Goal: Task Accomplishment & Management: Manage account settings

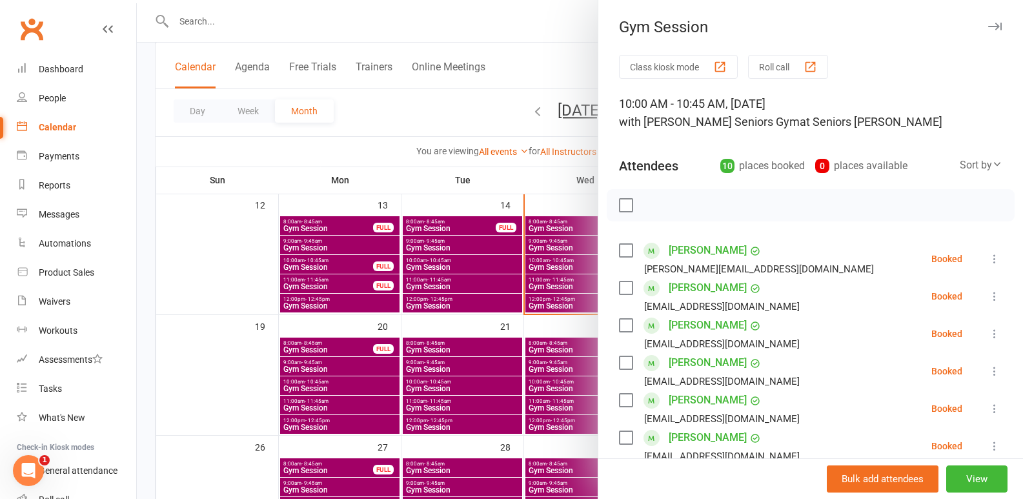
scroll to position [129, 0]
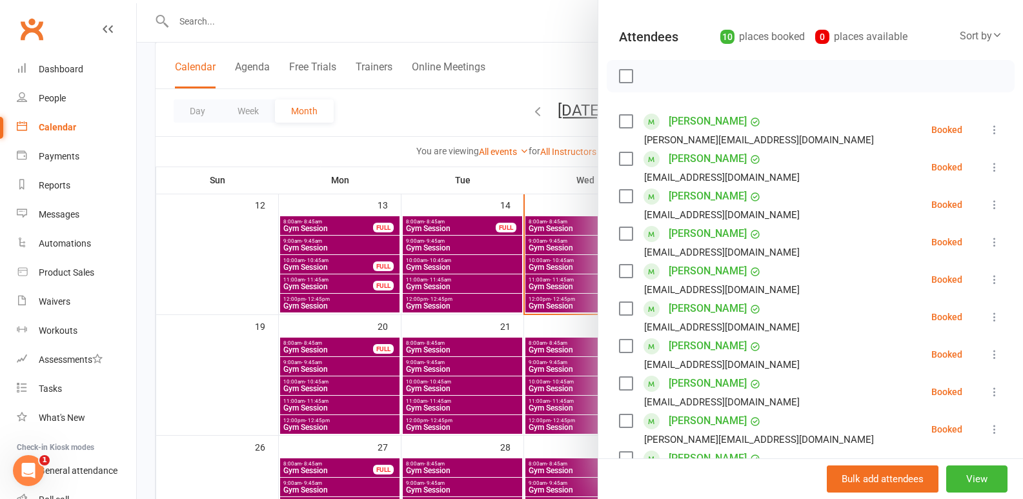
click at [331, 25] on div at bounding box center [580, 249] width 887 height 499
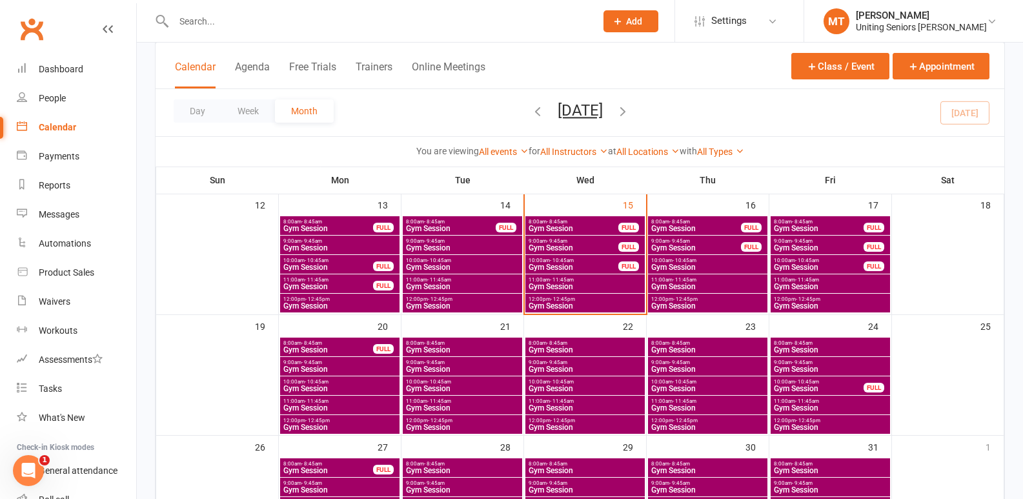
click at [331, 25] on input "text" at bounding box center [378, 21] width 417 height 18
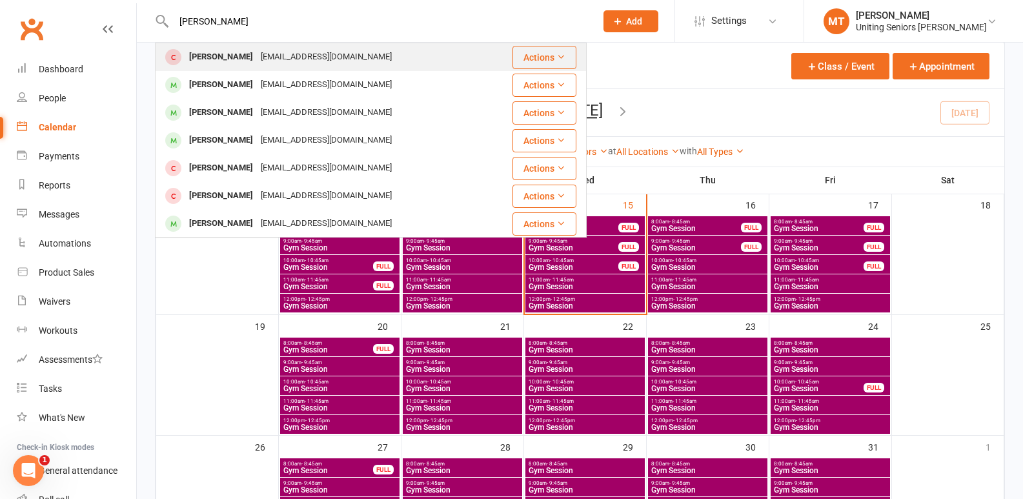
type input "[PERSON_NAME]"
click at [303, 59] on div "[EMAIL_ADDRESS][DOMAIN_NAME]" at bounding box center [326, 57] width 139 height 19
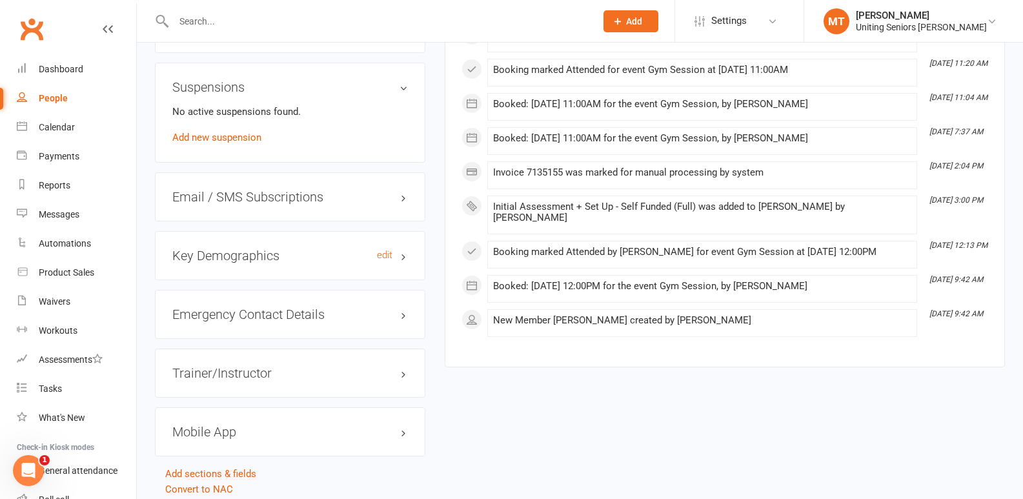
scroll to position [1082, 0]
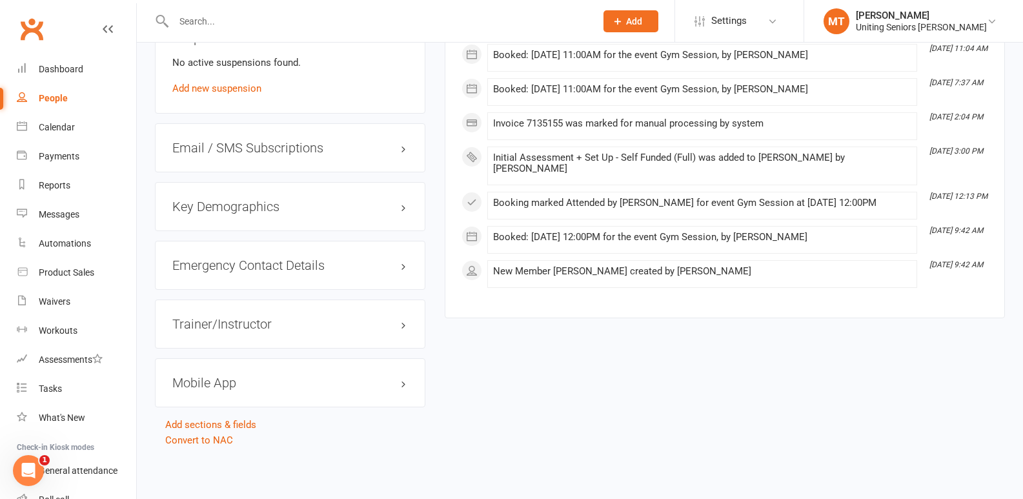
click at [209, 379] on h3 "Mobile App" at bounding box center [290, 383] width 236 height 14
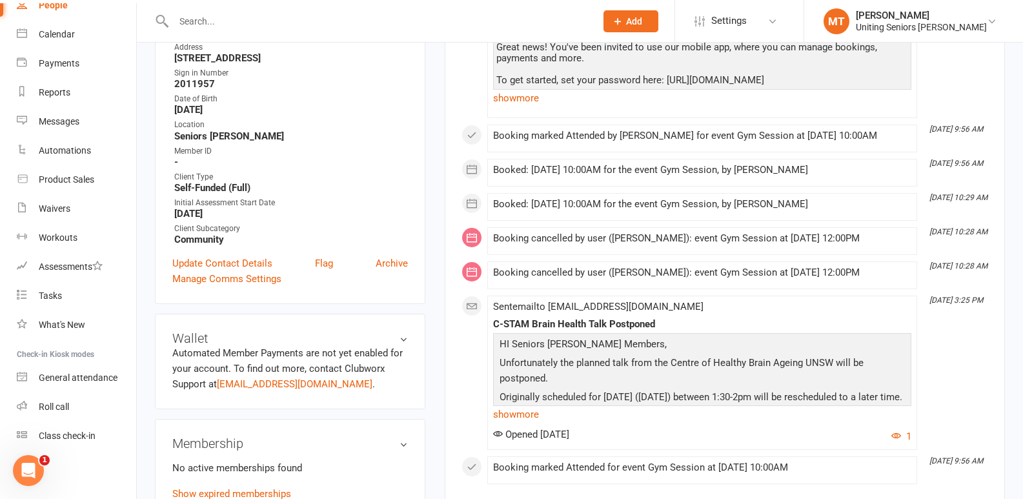
scroll to position [501, 0]
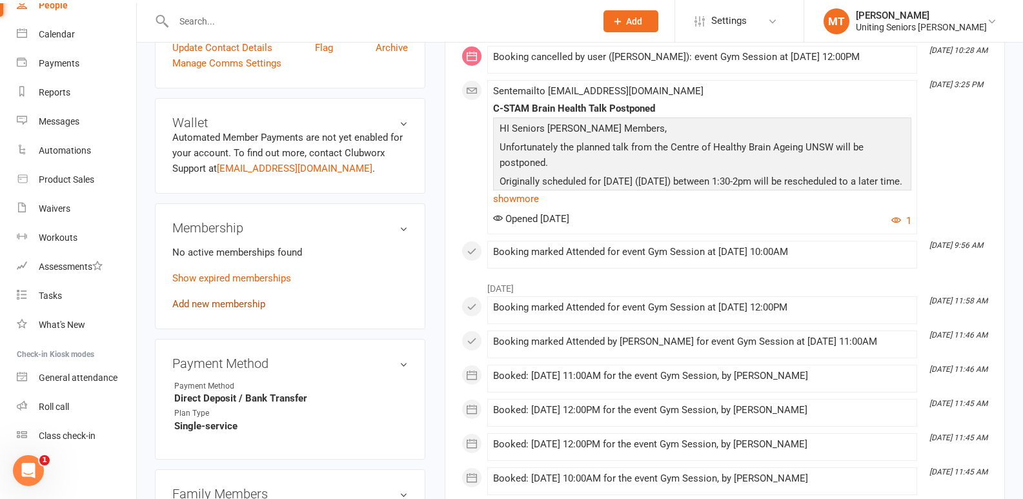
click at [218, 303] on link "Add new membership" at bounding box center [218, 304] width 93 height 12
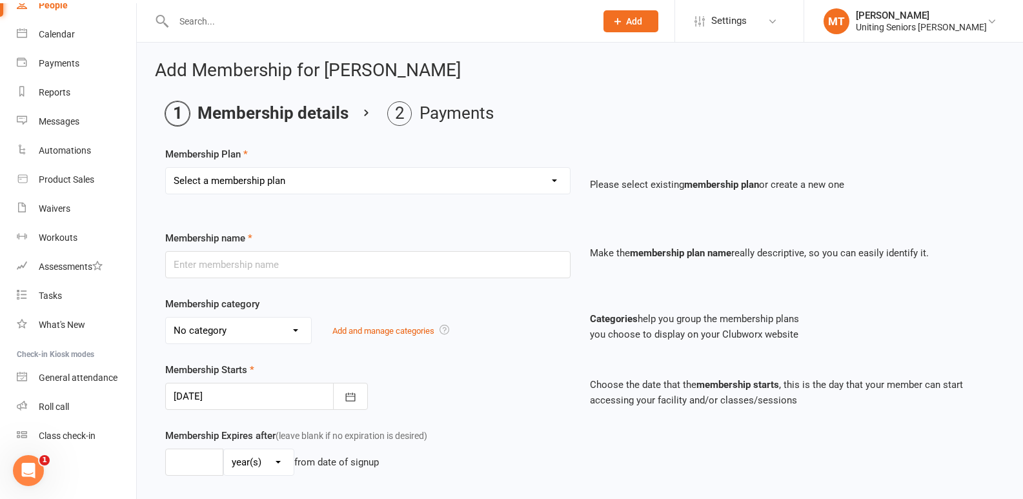
click at [309, 168] on select "Select a membership plan Create new Membership Plan Initial Assessment + Set Up…" at bounding box center [368, 181] width 404 height 26
select select "7"
click at [166, 168] on select "Select a membership plan Create new Membership Plan Initial Assessment + Set Up…" at bounding box center [368, 181] width 404 height 26
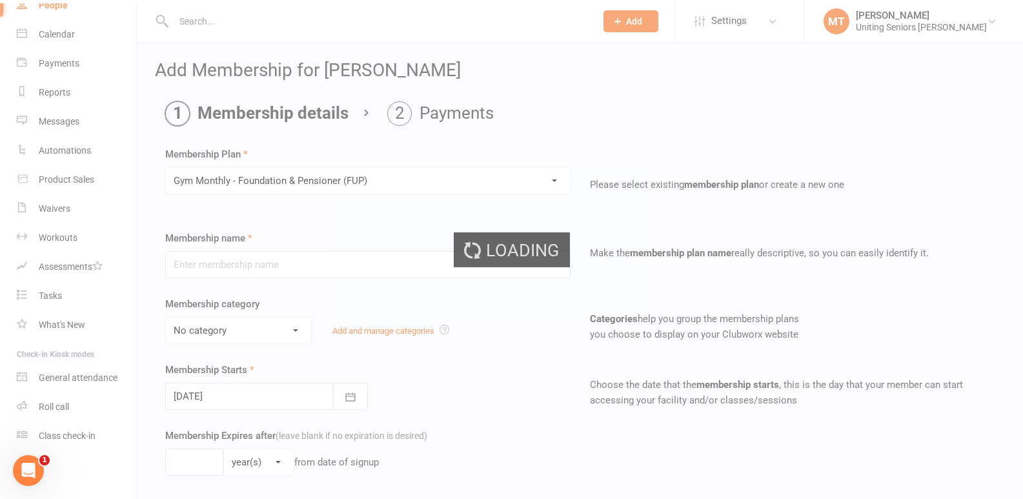
type input "Gym Monthly - Foundation & Pensioner (FUP)"
select select "4"
type input "0"
type input "1"
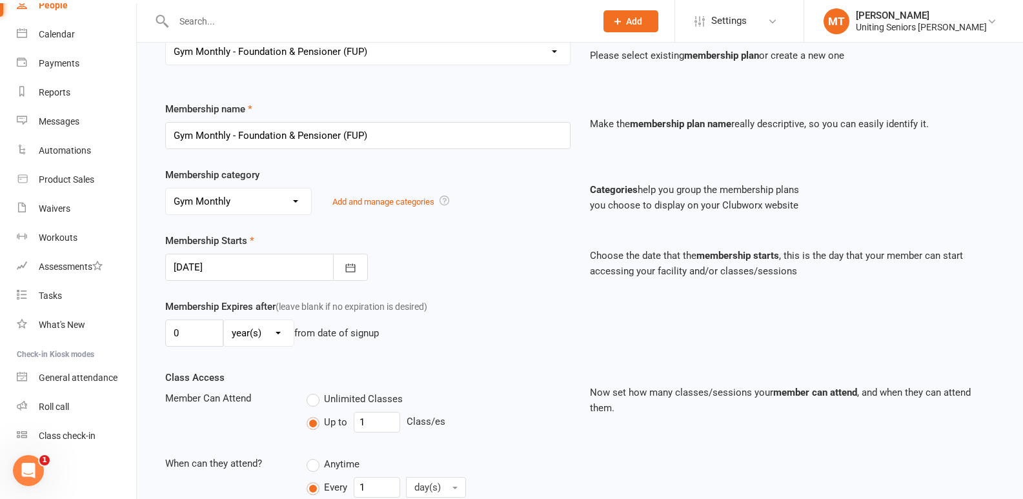
scroll to position [194, 0]
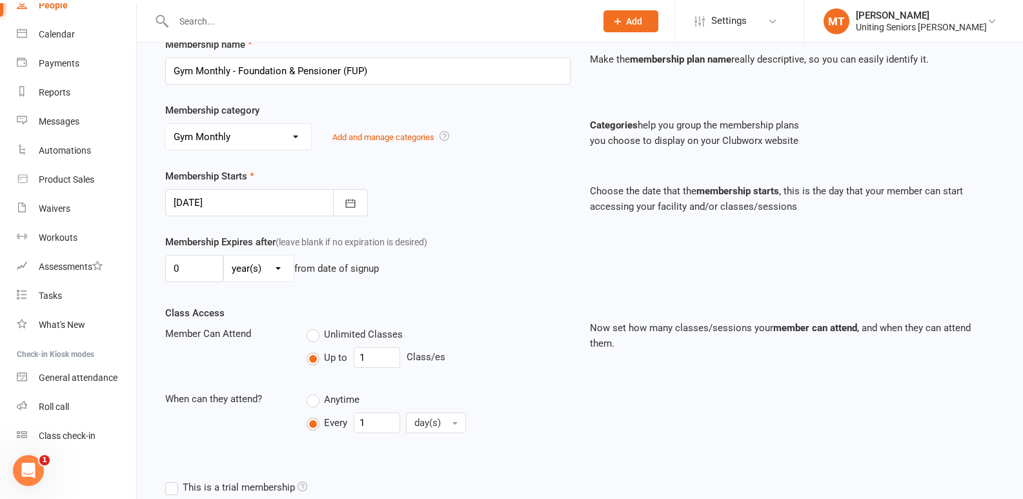
click at [268, 207] on div at bounding box center [266, 202] width 203 height 27
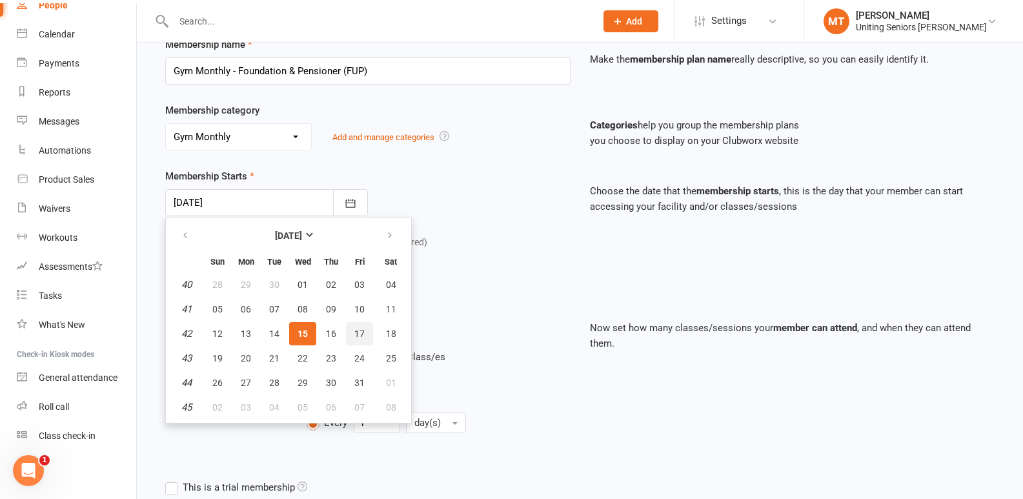
click at [358, 337] on span "17" at bounding box center [359, 334] width 10 height 10
type input "[DATE]"
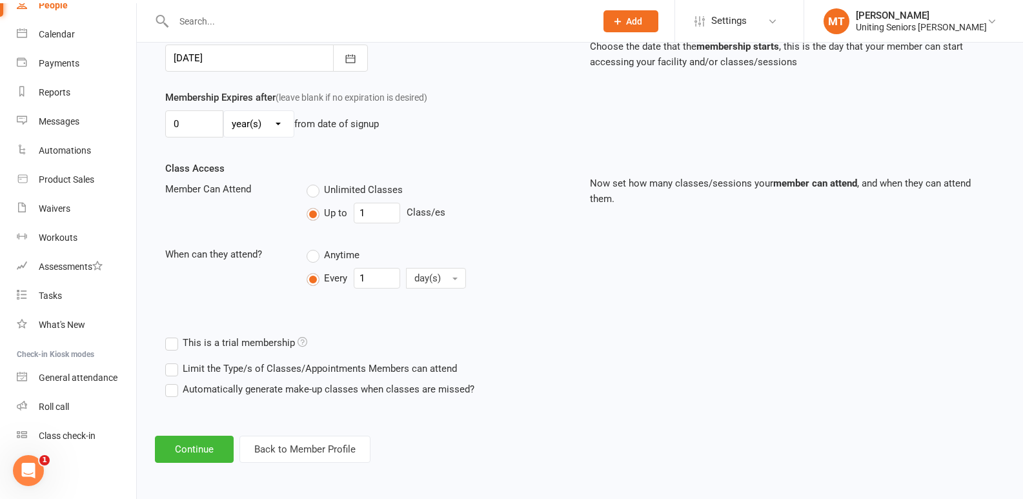
scroll to position [339, 0]
drag, startPoint x: 211, startPoint y: 444, endPoint x: 231, endPoint y: 437, distance: 21.0
click at [211, 445] on button "Continue" at bounding box center [194, 448] width 79 height 27
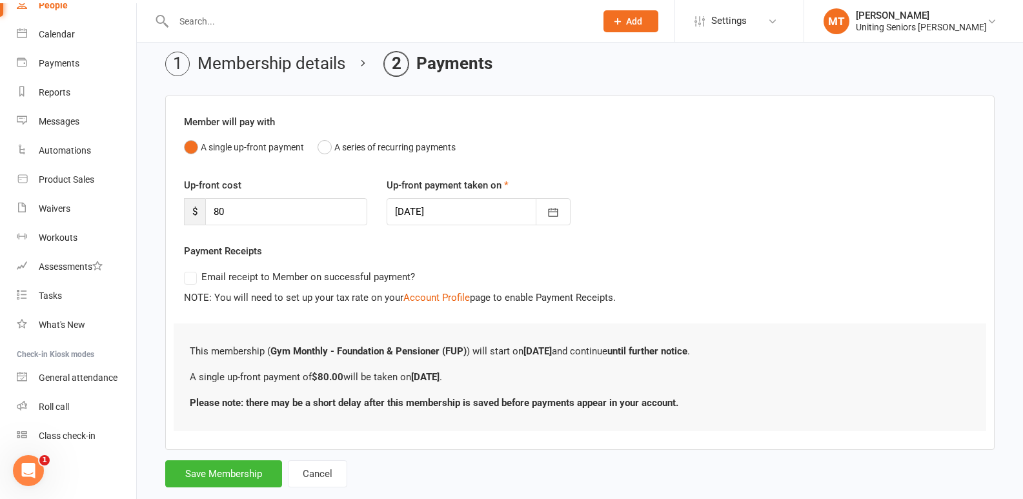
scroll to position [77, 0]
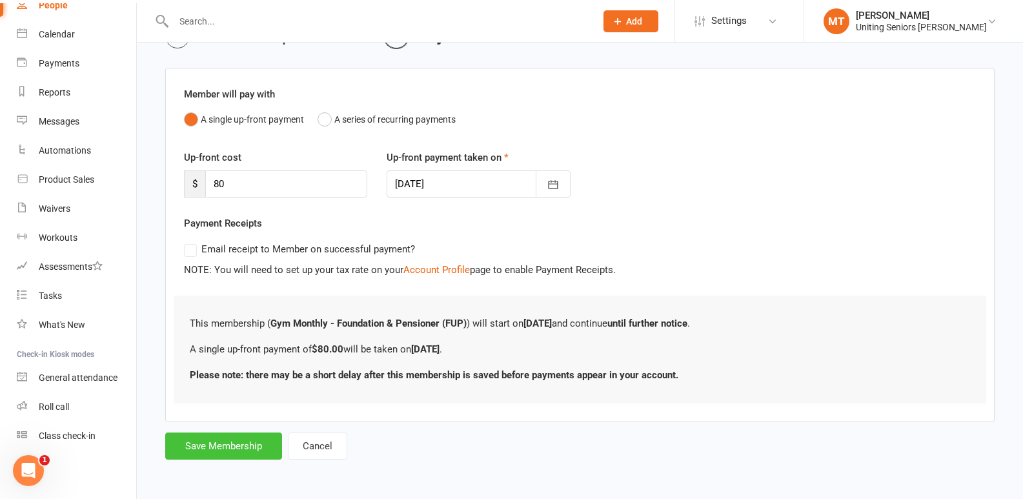
click at [262, 442] on button "Save Membership" at bounding box center [223, 446] width 117 height 27
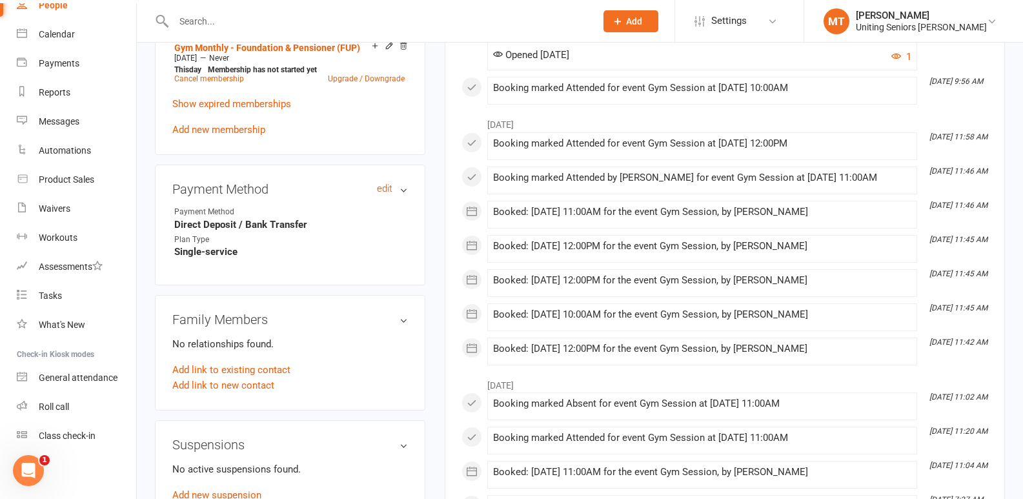
click at [383, 190] on link "edit" at bounding box center [384, 188] width 15 height 11
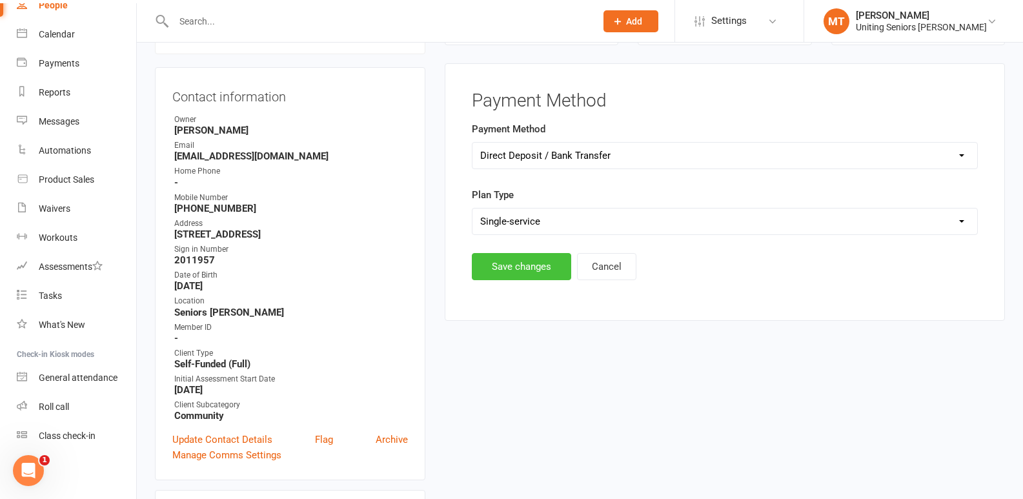
scroll to position [110, 0]
click at [536, 214] on select "Select Ongoing Single-service" at bounding box center [725, 223] width 505 height 26
select select "Ongoing"
click at [473, 210] on select "Select Ongoing Single-service" at bounding box center [725, 223] width 505 height 26
click at [508, 263] on button "Save changes" at bounding box center [521, 267] width 99 height 27
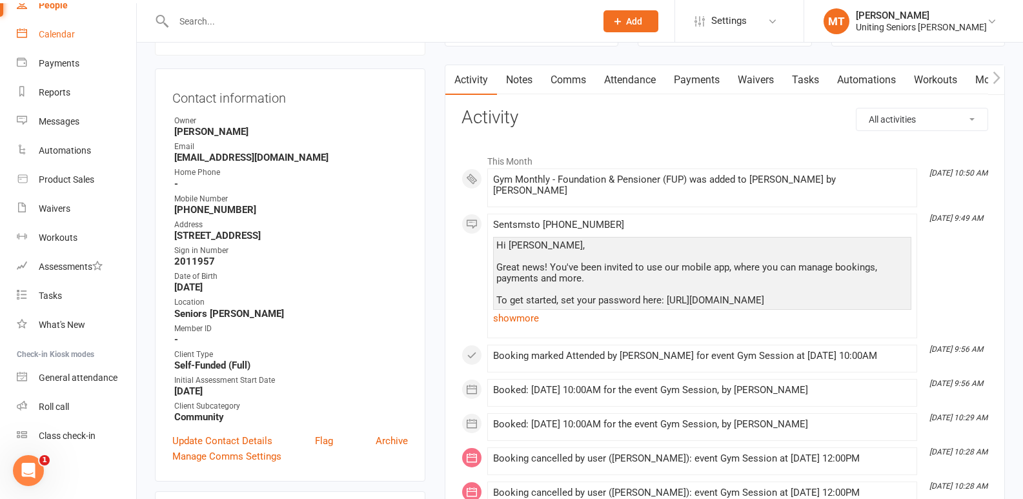
click at [56, 38] on div "Calendar" at bounding box center [57, 34] width 36 height 10
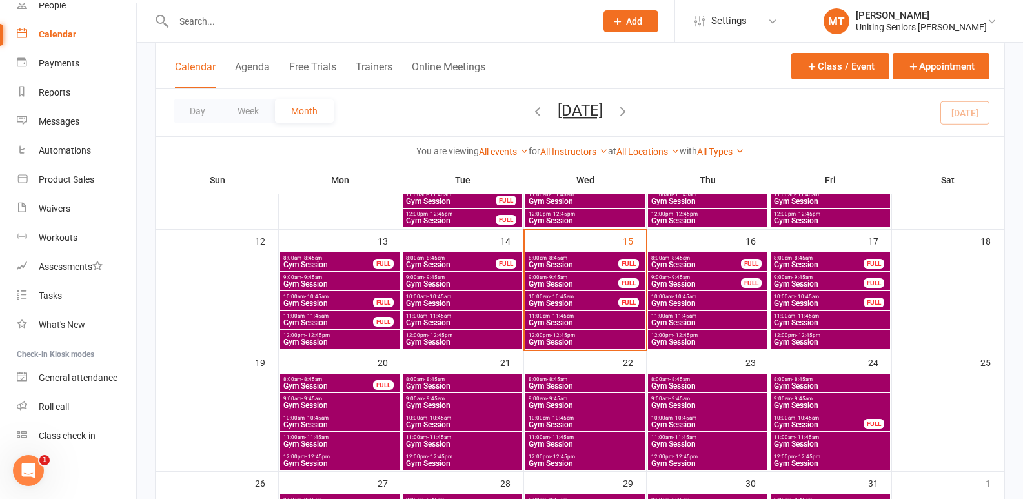
scroll to position [323, 0]
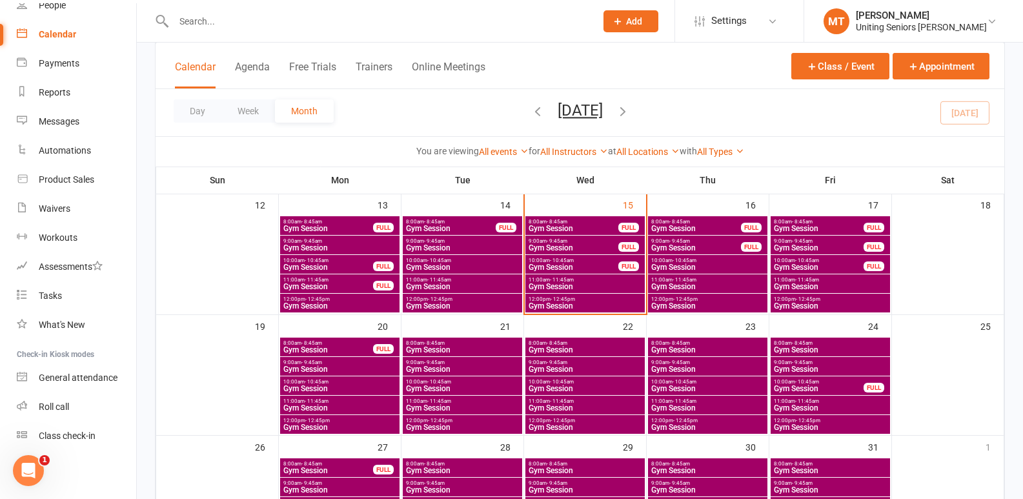
click at [852, 307] on span "Gym Session" at bounding box center [831, 306] width 114 height 8
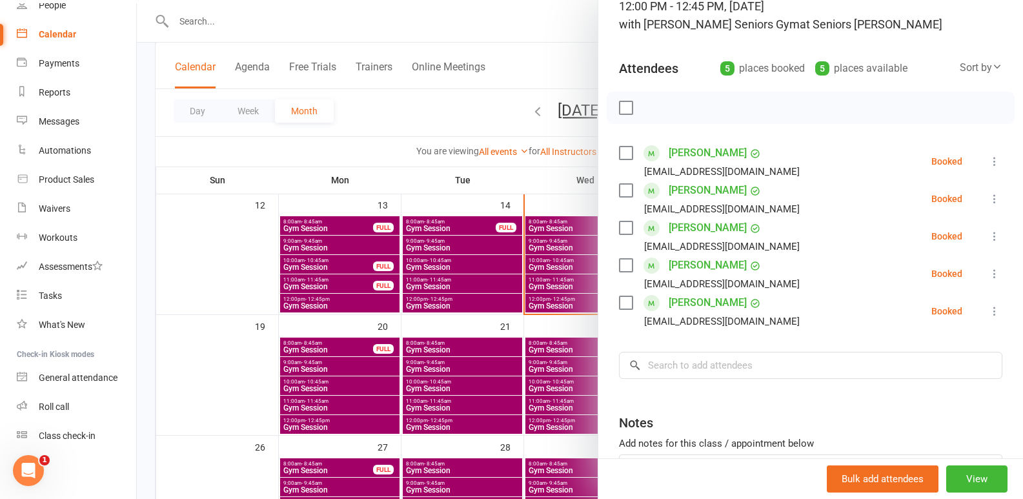
scroll to position [194, 0]
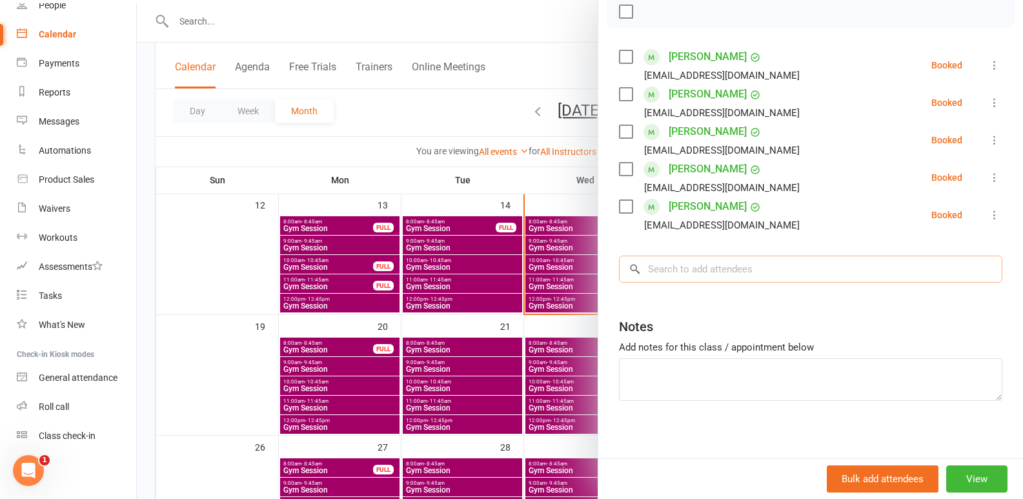
drag, startPoint x: 695, startPoint y: 269, endPoint x: 686, endPoint y: 278, distance: 12.3
click at [686, 277] on input "search" at bounding box center [811, 269] width 384 height 27
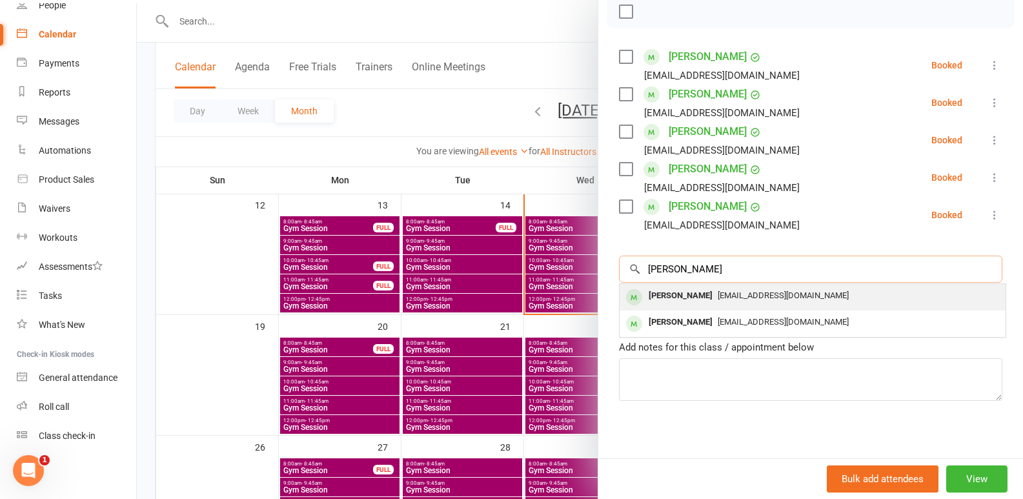
type input "[PERSON_NAME]"
click at [742, 293] on span "[EMAIL_ADDRESS][DOMAIN_NAME]" at bounding box center [783, 296] width 131 height 10
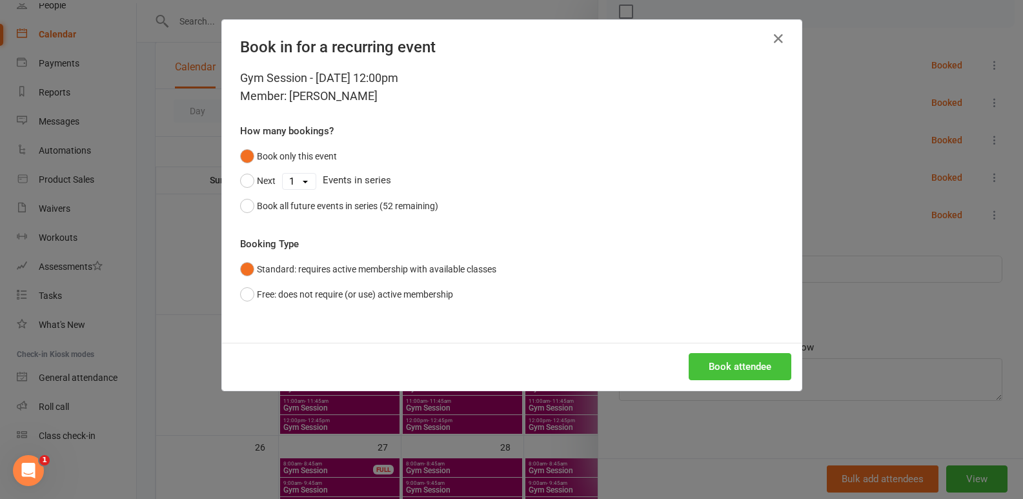
click at [748, 364] on button "Book attendee" at bounding box center [740, 366] width 103 height 27
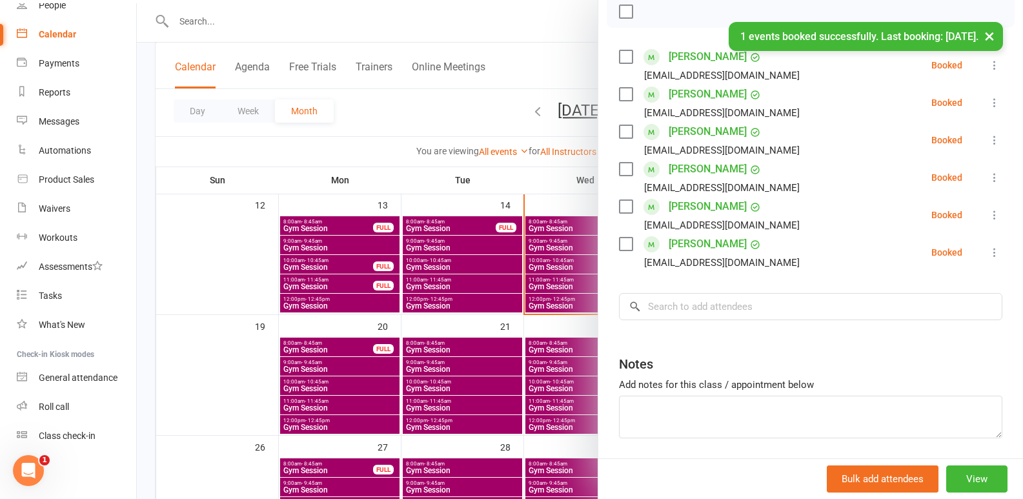
scroll to position [0, 0]
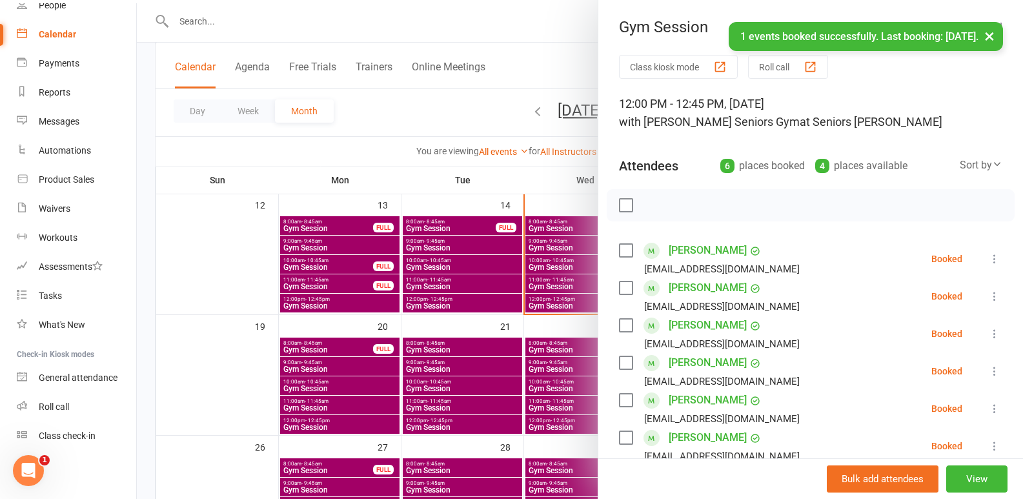
click at [996, 30] on button "×" at bounding box center [989, 36] width 23 height 28
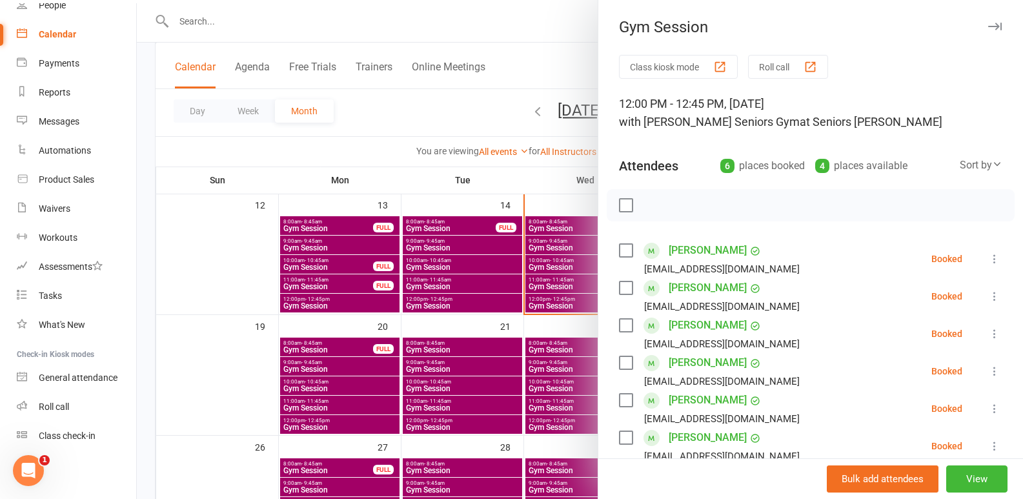
click at [987, 32] on button "button" at bounding box center [994, 26] width 15 height 15
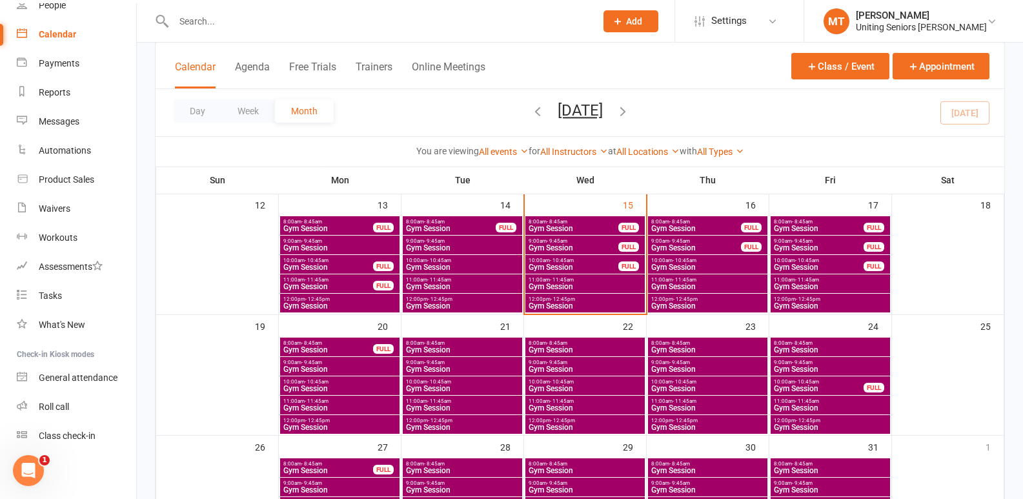
click at [601, 268] on span "Gym Session" at bounding box center [573, 267] width 91 height 8
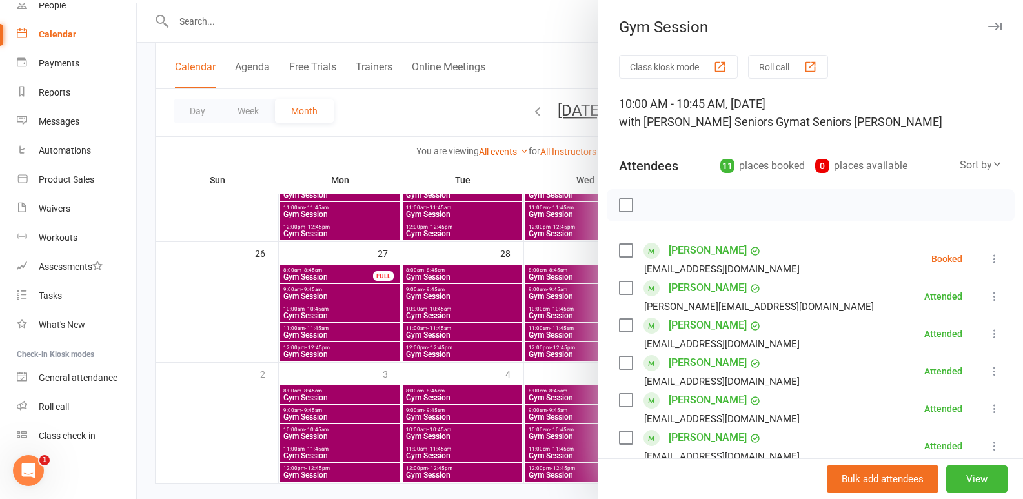
scroll to position [129, 0]
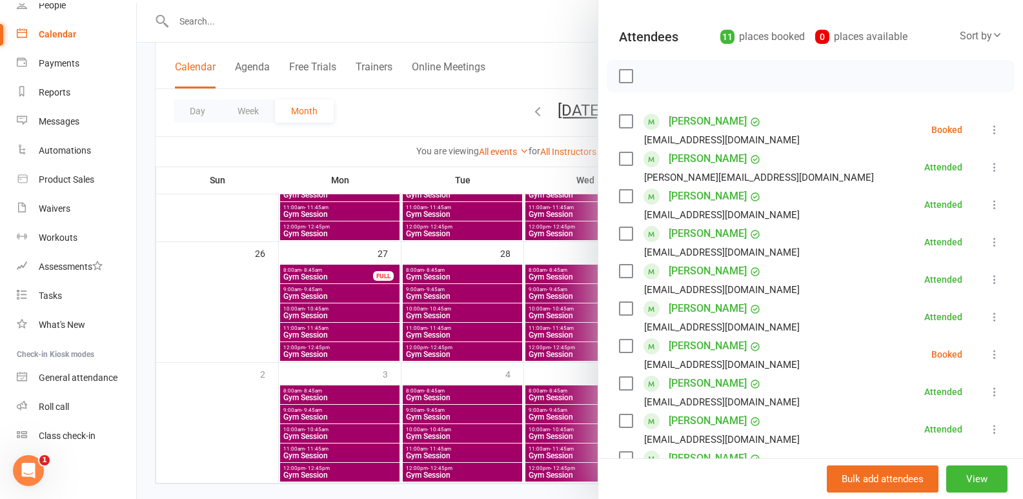
click at [989, 127] on icon at bounding box center [995, 129] width 13 height 13
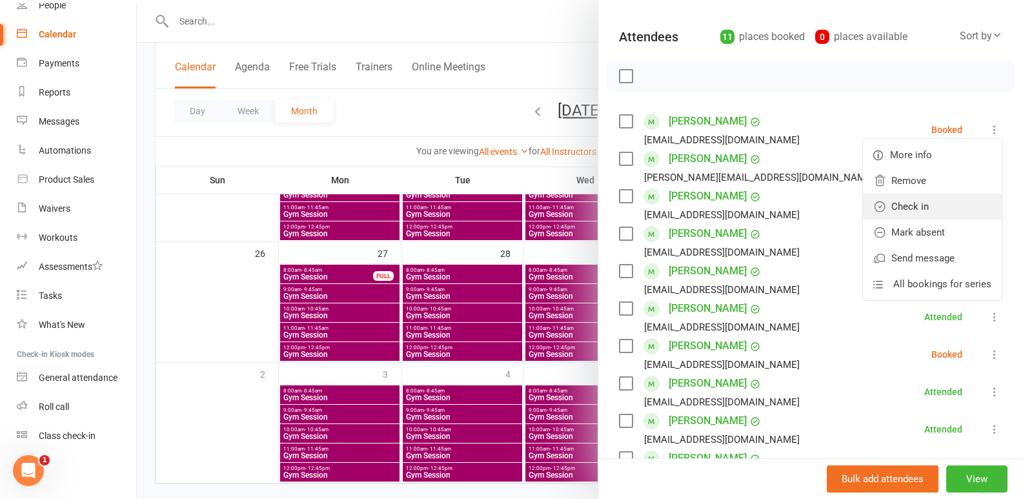
click at [908, 196] on link "Check in" at bounding box center [932, 207] width 139 height 26
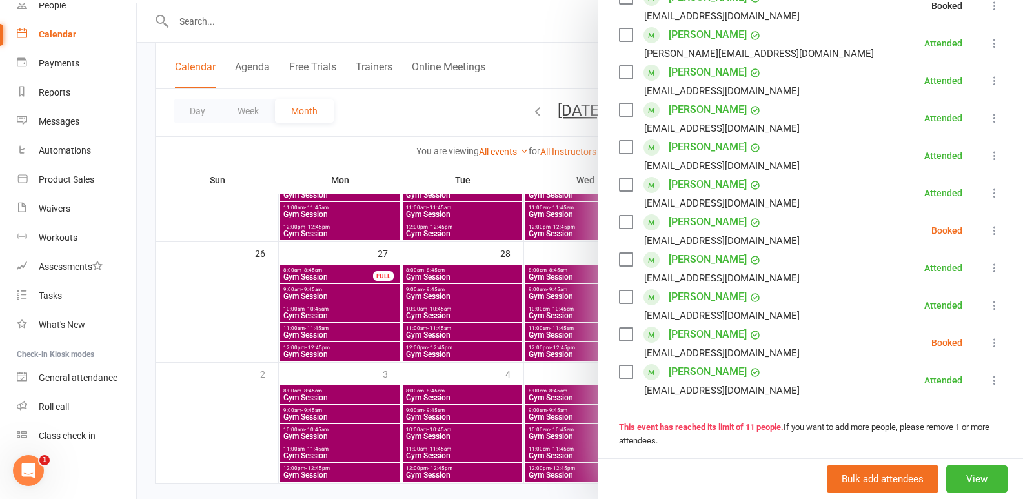
scroll to position [258, 0]
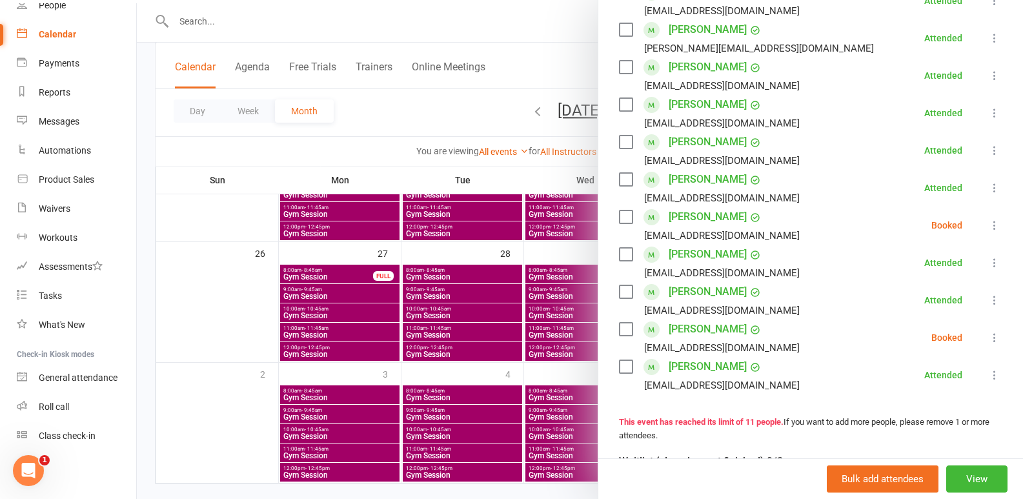
click at [987, 227] on button at bounding box center [994, 225] width 15 height 15
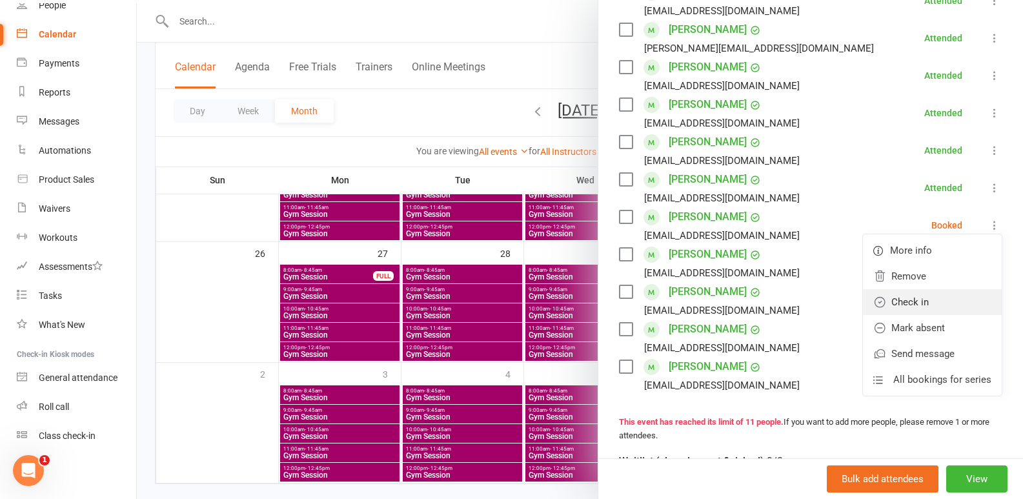
click at [908, 301] on link "Check in" at bounding box center [932, 302] width 139 height 26
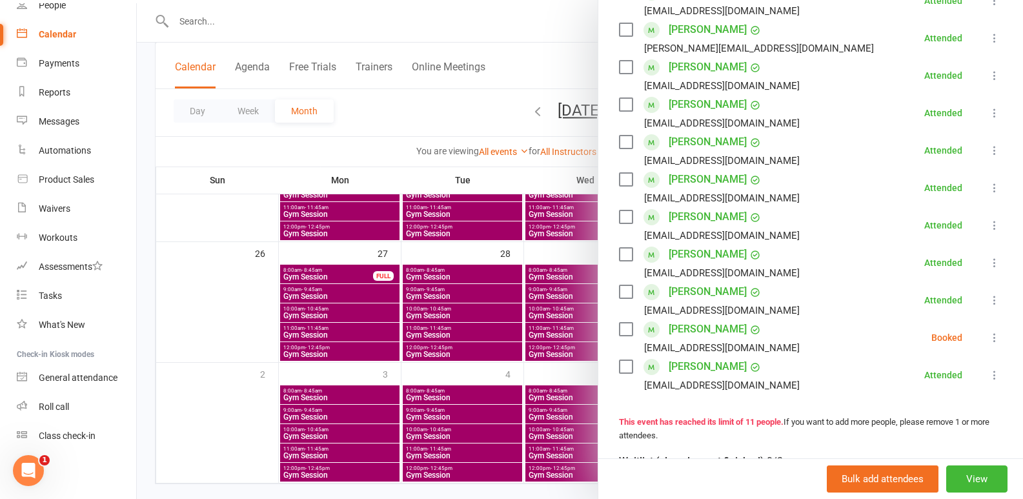
click at [976, 347] on li "[PERSON_NAME] [EMAIL_ADDRESS][DOMAIN_NAME] Booked More info Remove Check in Mar…" at bounding box center [811, 337] width 384 height 37
click at [989, 337] on icon at bounding box center [995, 337] width 13 height 13
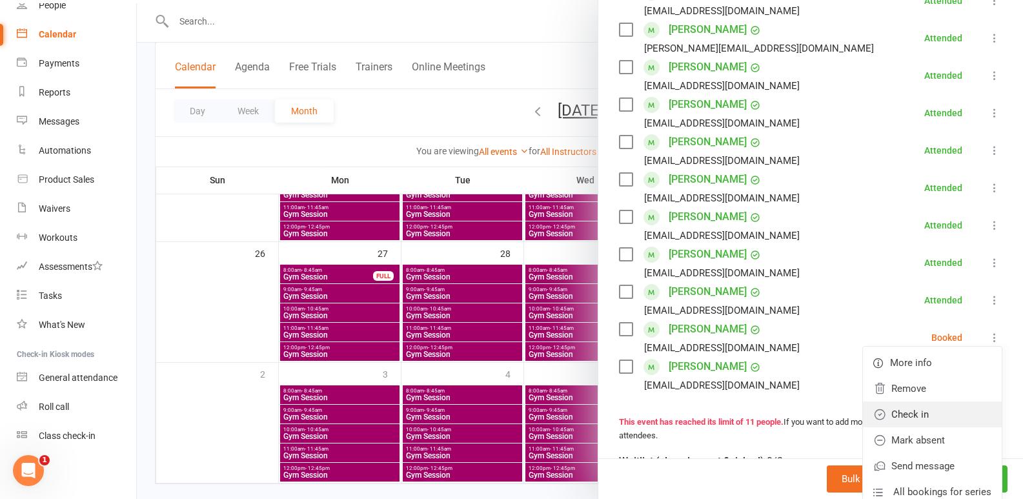
click at [900, 413] on link "Check in" at bounding box center [932, 415] width 139 height 26
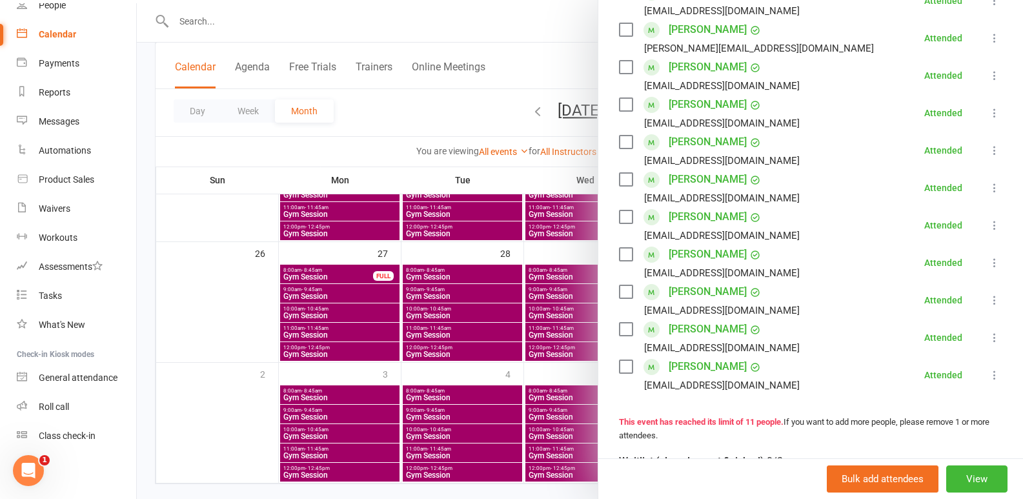
click at [463, 311] on div at bounding box center [580, 249] width 887 height 499
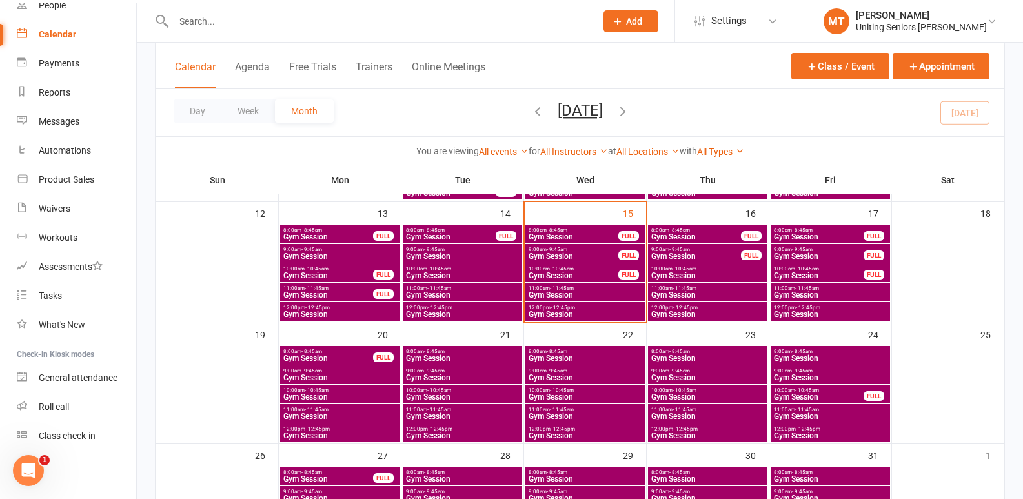
scroll to position [194, 0]
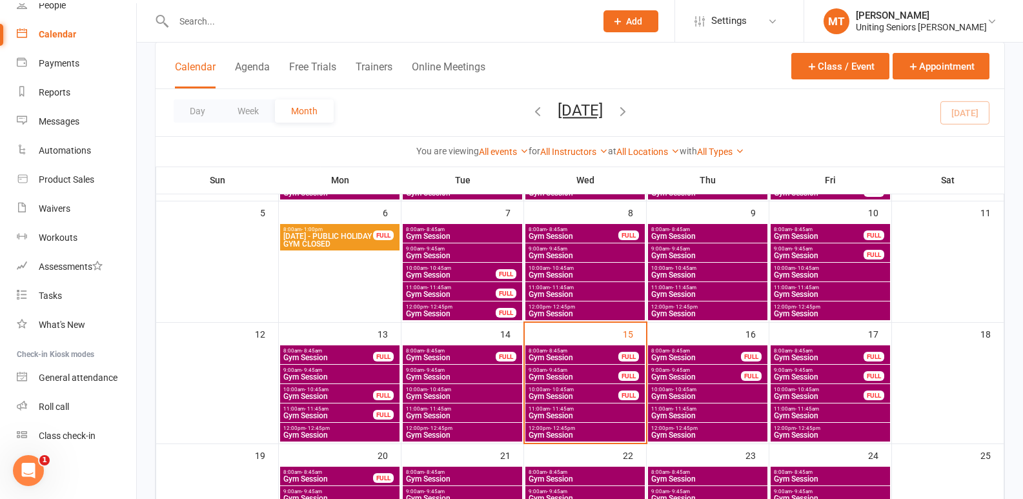
click at [611, 433] on span "Gym Session" at bounding box center [585, 435] width 114 height 8
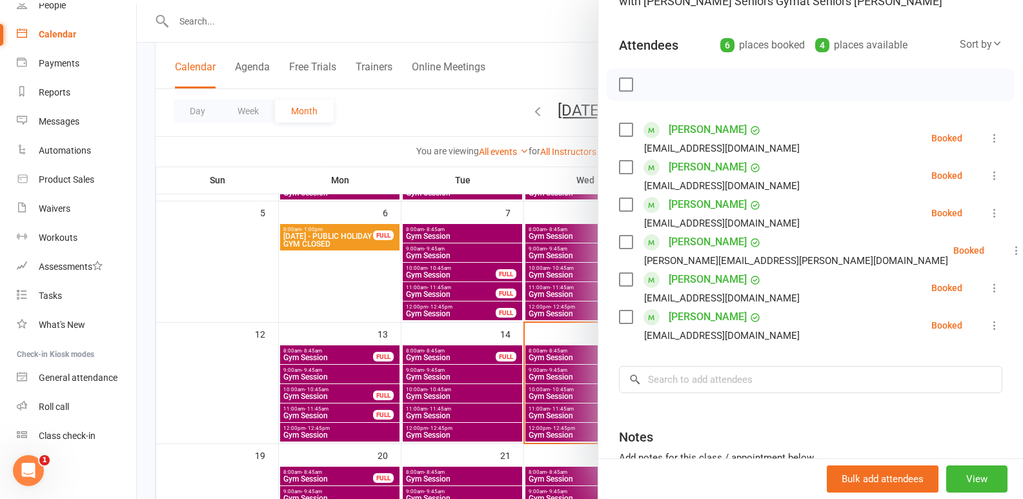
scroll to position [129, 0]
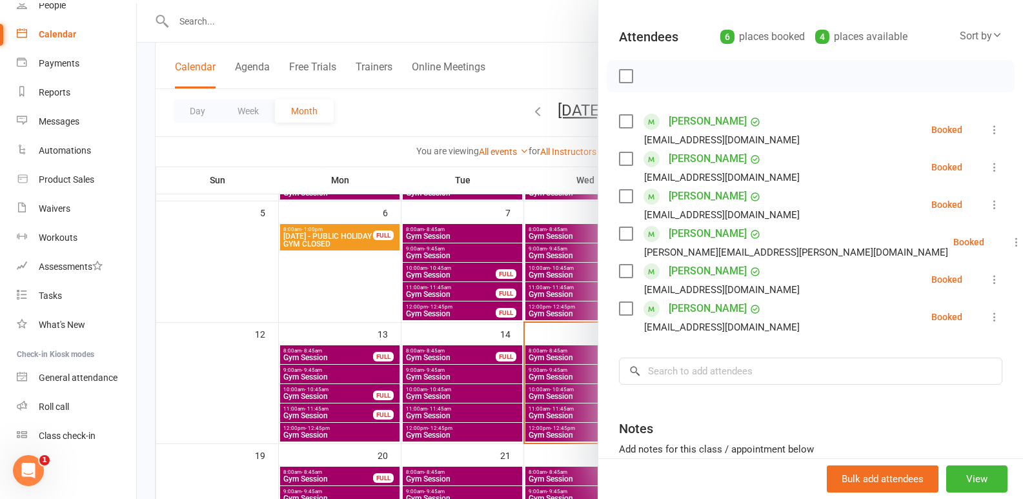
click at [525, 351] on div at bounding box center [580, 249] width 887 height 499
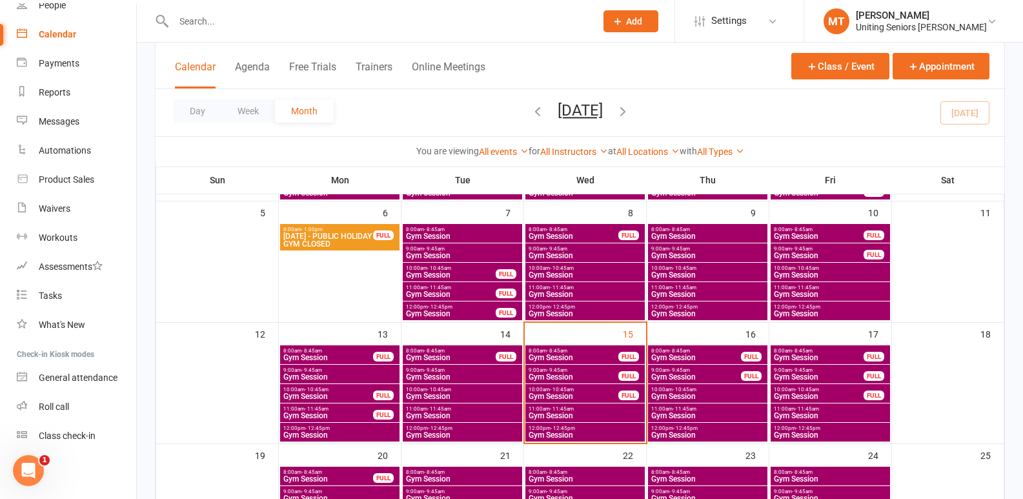
click at [570, 415] on span "Gym Session" at bounding box center [585, 416] width 114 height 8
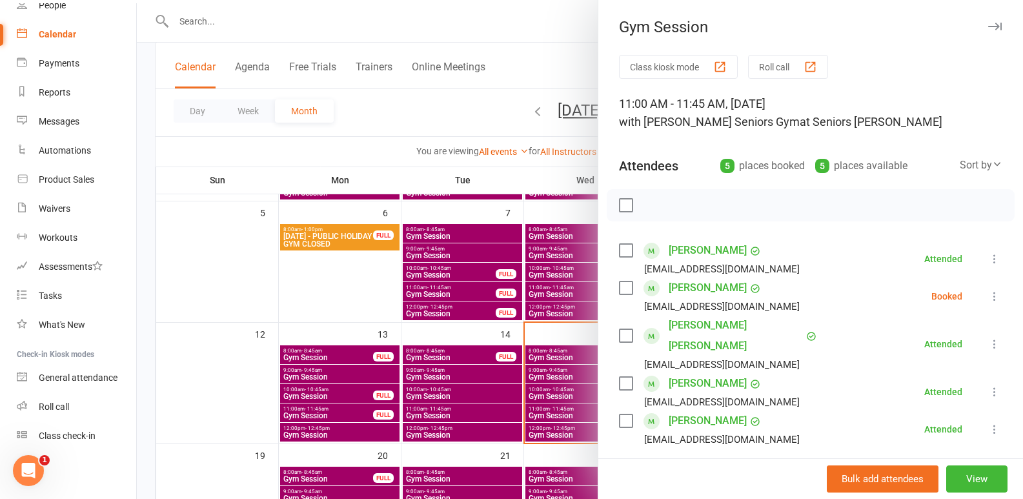
click at [989, 292] on icon at bounding box center [995, 296] width 13 height 13
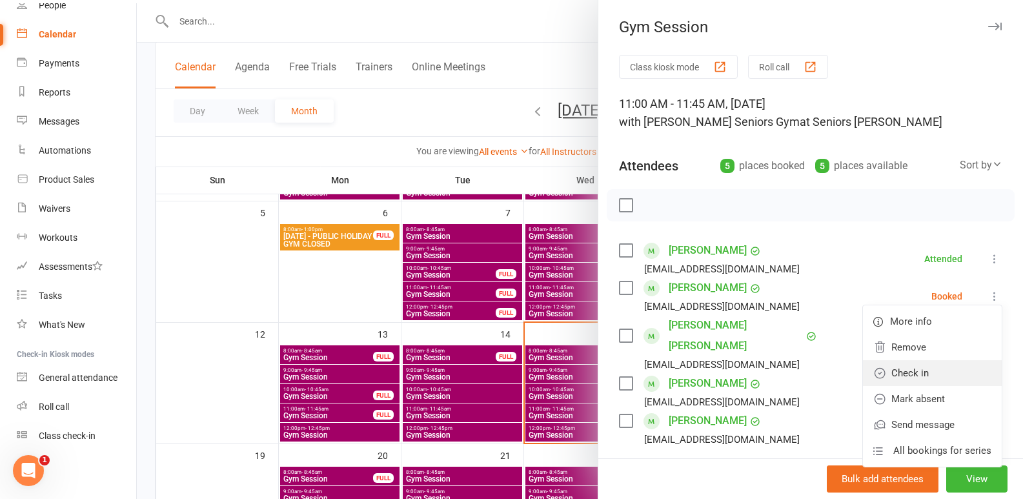
click at [891, 374] on link "Check in" at bounding box center [932, 373] width 139 height 26
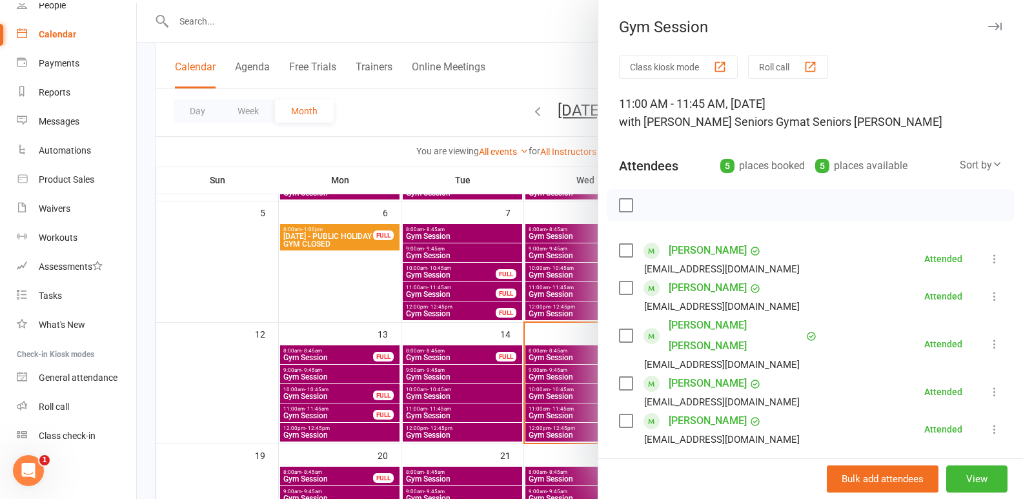
drag, startPoint x: 465, startPoint y: 336, endPoint x: 559, endPoint y: 335, distance: 93.6
click at [465, 336] on div at bounding box center [580, 249] width 887 height 499
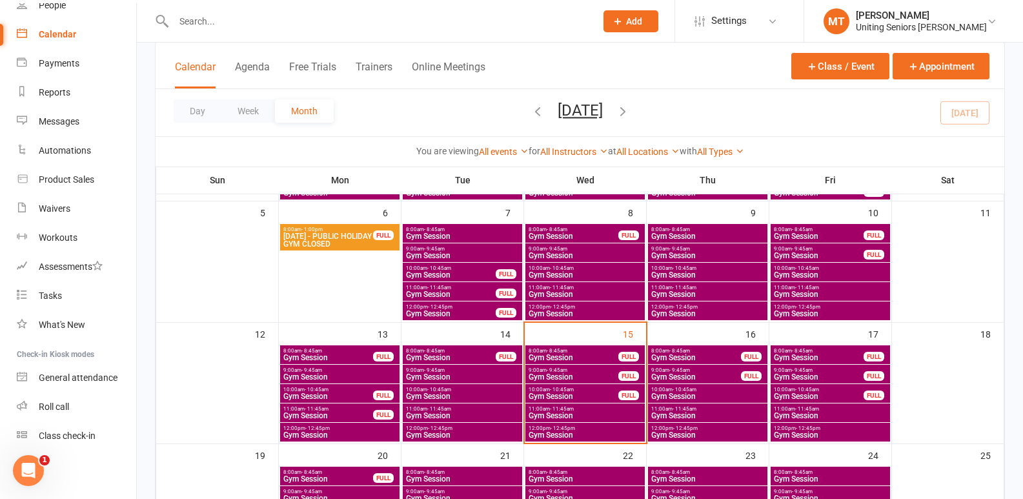
click at [590, 433] on span "Gym Session" at bounding box center [585, 435] width 114 height 8
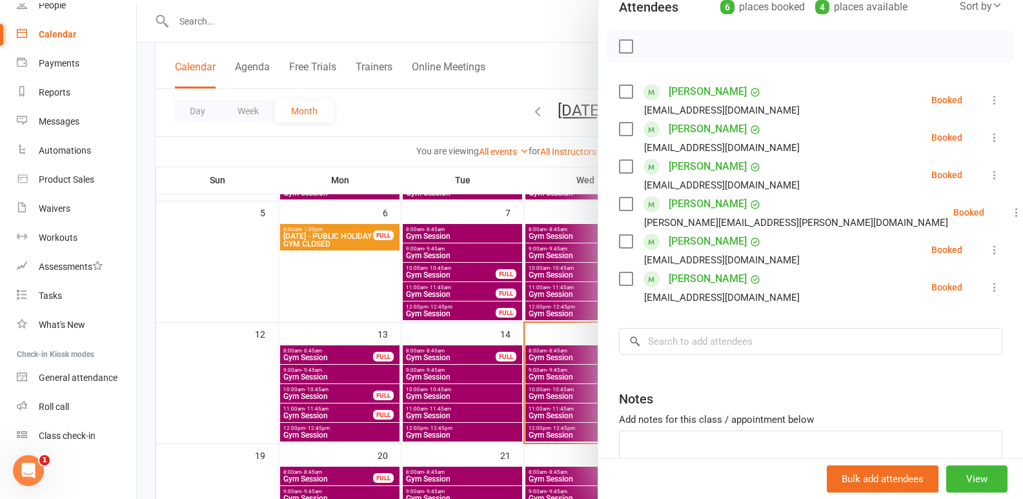
scroll to position [194, 0]
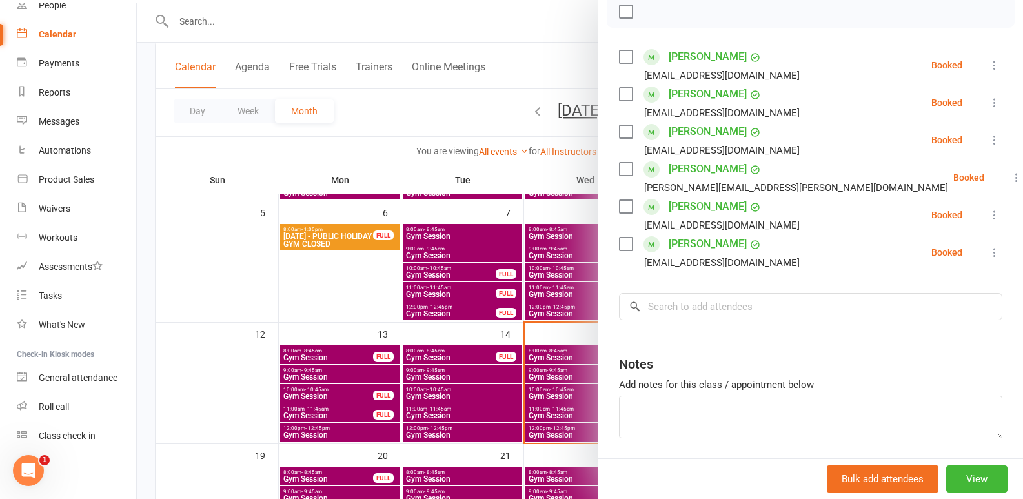
click at [486, 330] on div at bounding box center [580, 249] width 887 height 499
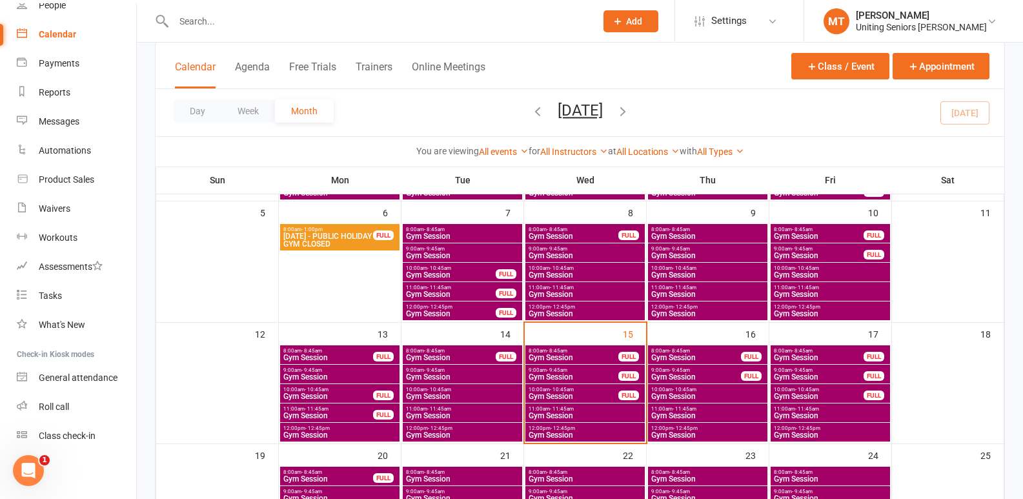
click at [551, 354] on span "Gym Session" at bounding box center [573, 358] width 91 height 8
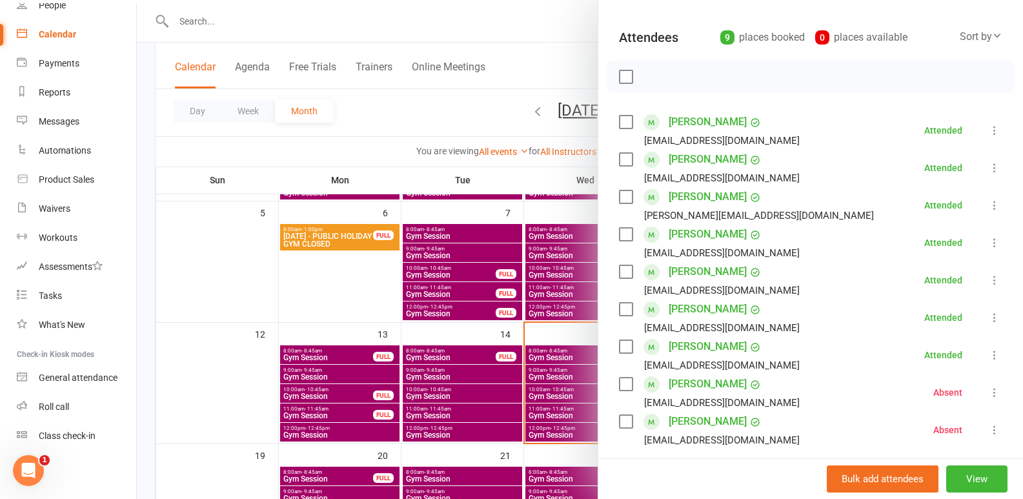
scroll to position [129, 0]
drag, startPoint x: 439, startPoint y: 371, endPoint x: 447, endPoint y: 371, distance: 7.7
click at [442, 371] on div at bounding box center [580, 249] width 887 height 499
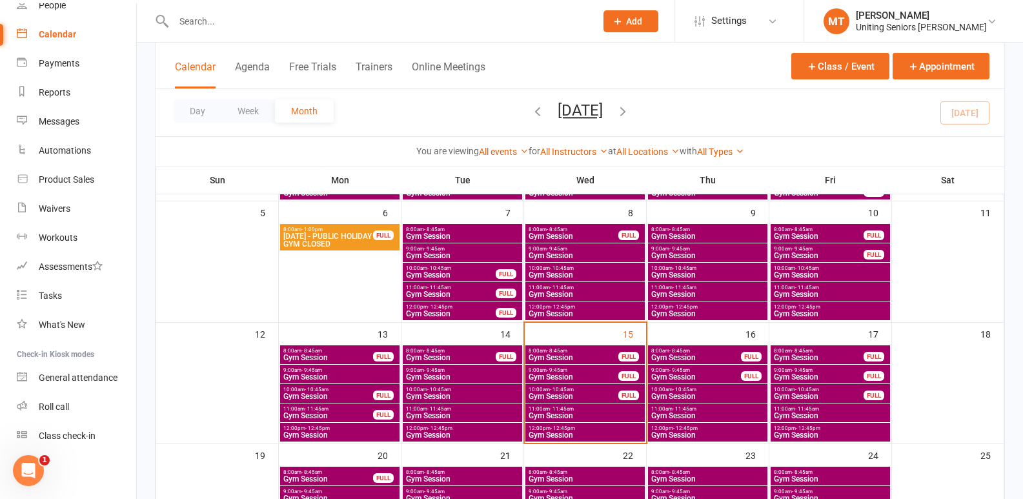
click at [555, 371] on span "- 9:45am" at bounding box center [557, 370] width 21 height 6
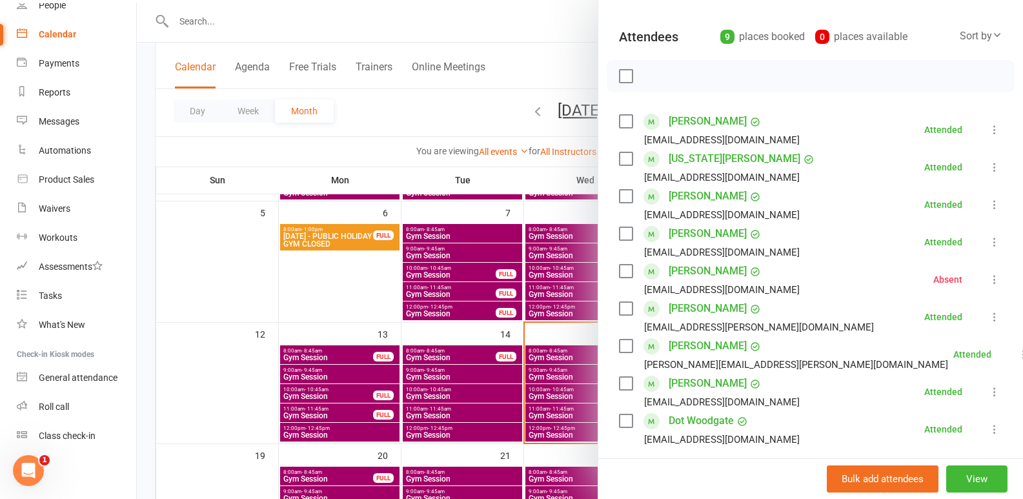
click at [542, 359] on div at bounding box center [580, 249] width 887 height 499
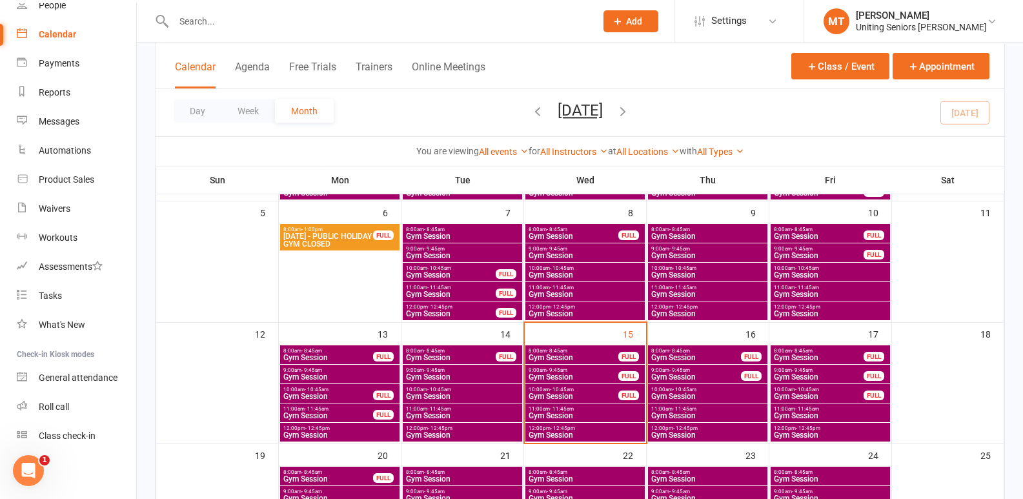
click at [603, 360] on span "Gym Session" at bounding box center [573, 358] width 91 height 8
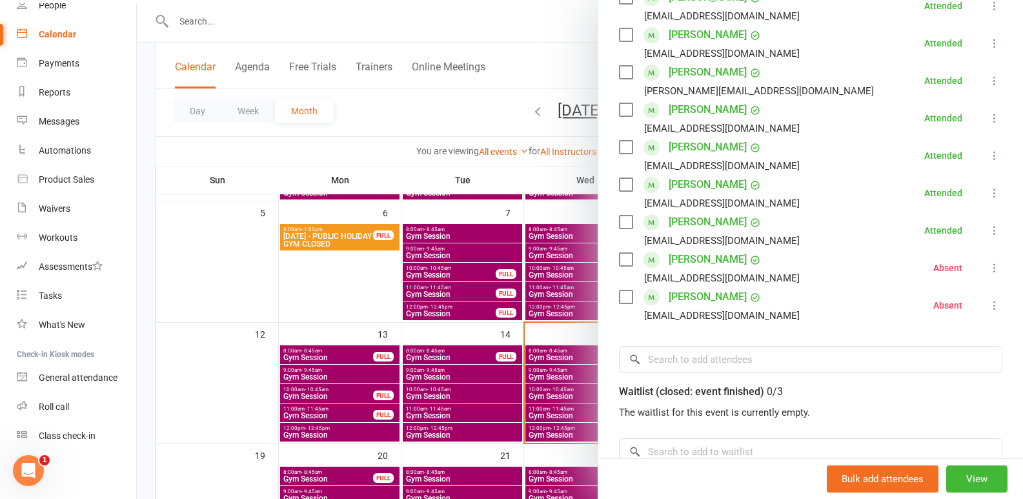
scroll to position [258, 0]
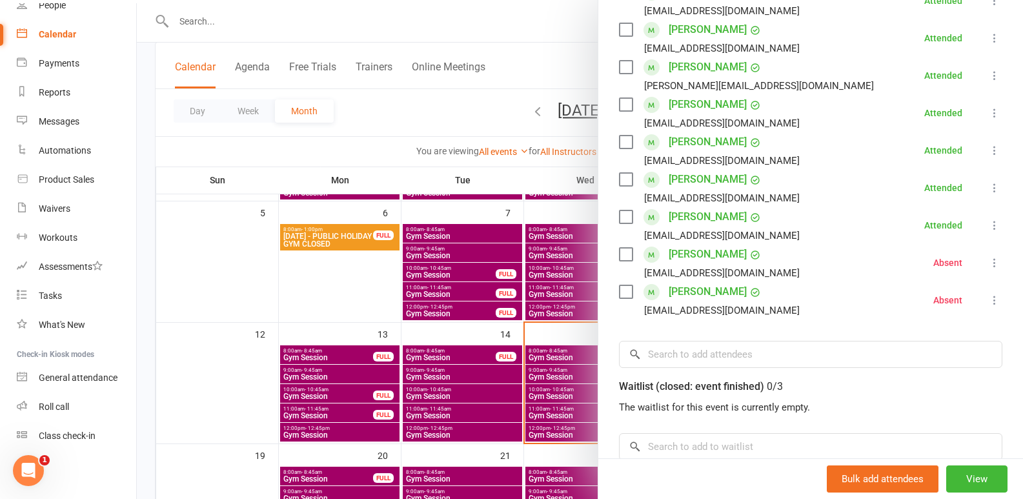
click at [525, 361] on div at bounding box center [580, 249] width 887 height 499
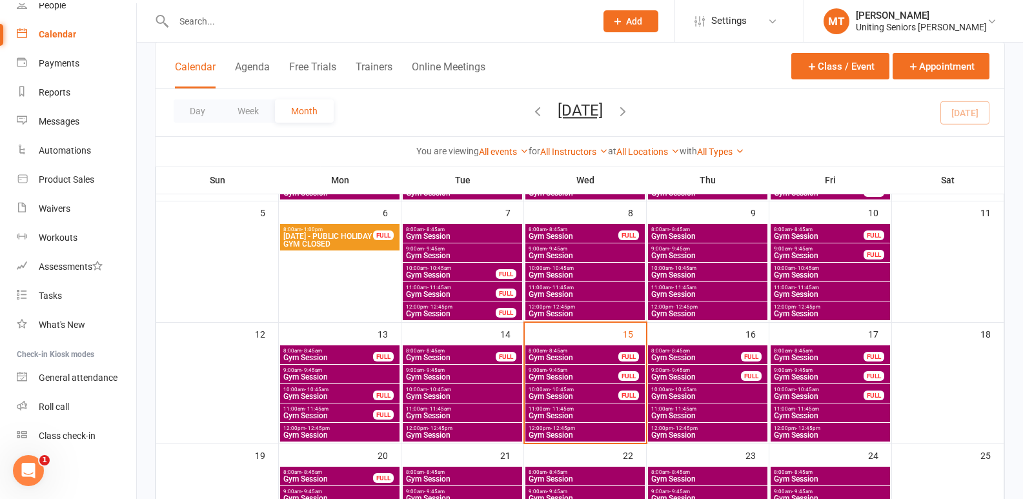
click at [587, 394] on span "Gym Session" at bounding box center [573, 397] width 91 height 8
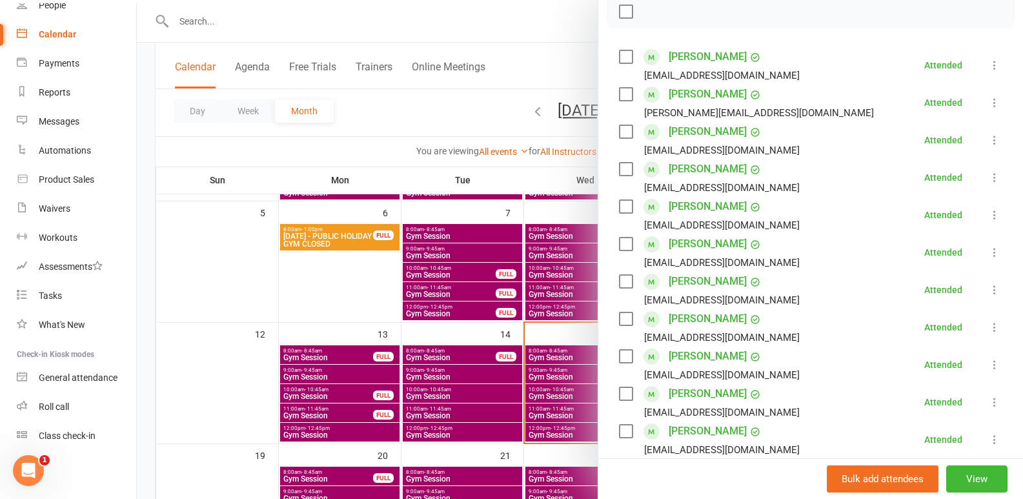
scroll to position [323, 0]
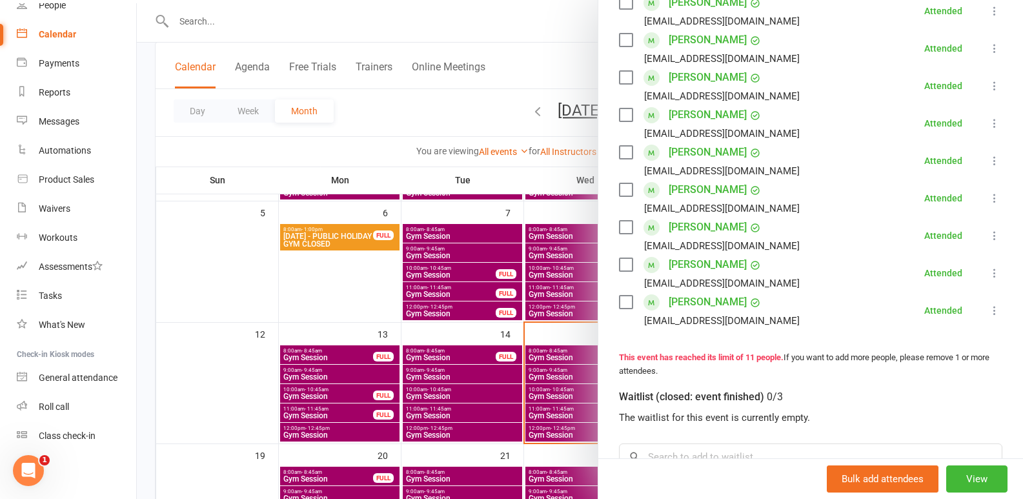
click at [506, 307] on div at bounding box center [580, 249] width 887 height 499
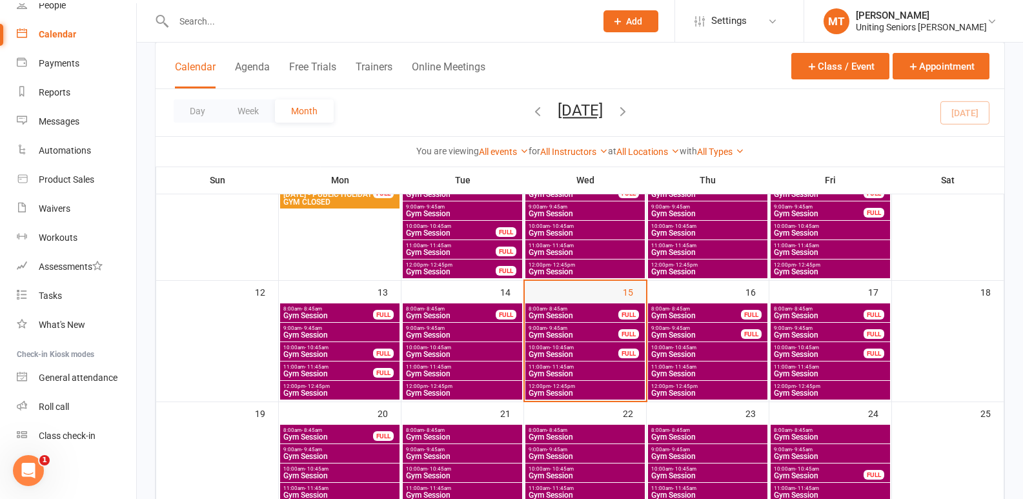
scroll to position [258, 0]
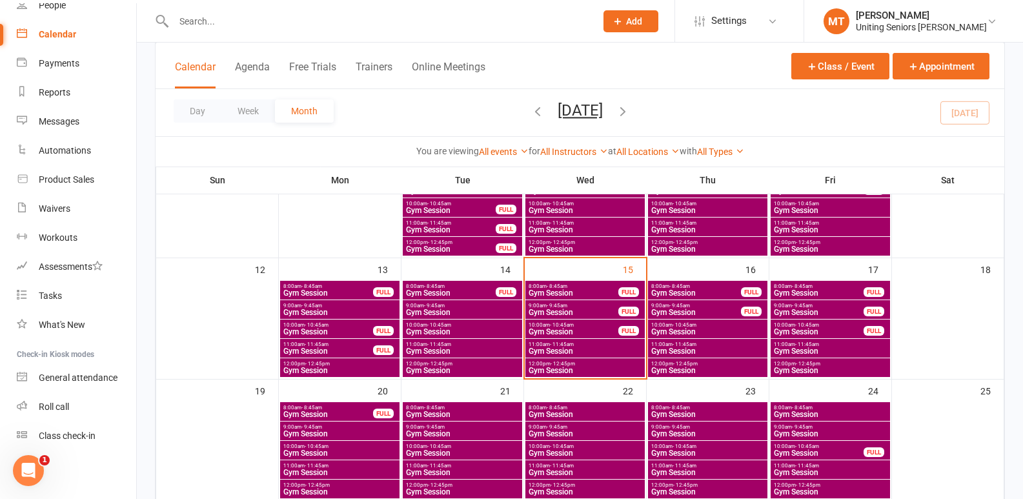
click at [584, 362] on span "12:00pm - 12:45pm" at bounding box center [585, 364] width 114 height 6
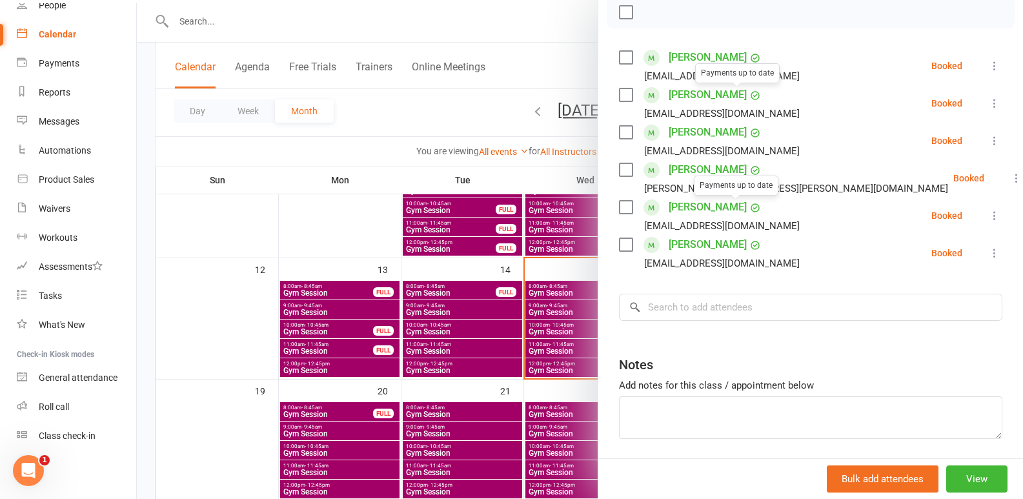
scroll to position [194, 0]
click at [516, 327] on div at bounding box center [580, 249] width 887 height 499
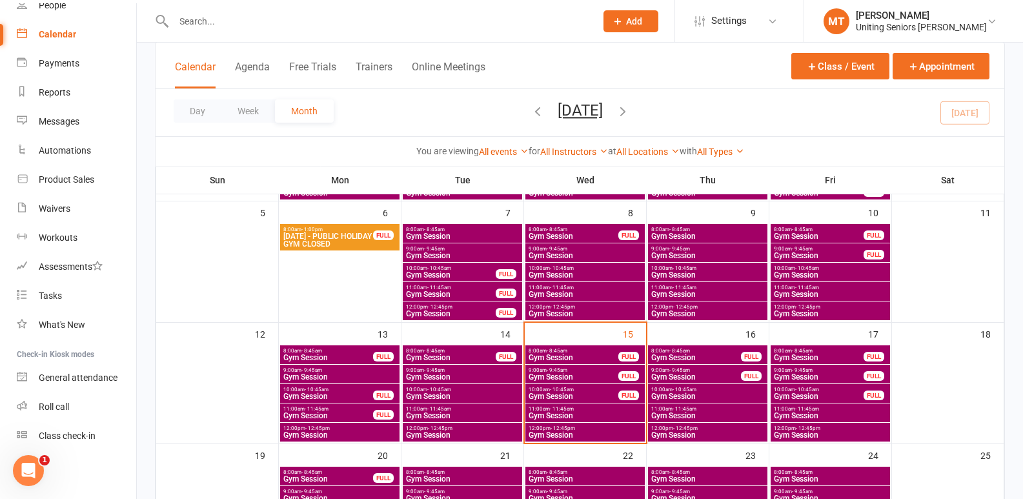
click at [624, 418] on span "Gym Session" at bounding box center [585, 416] width 114 height 8
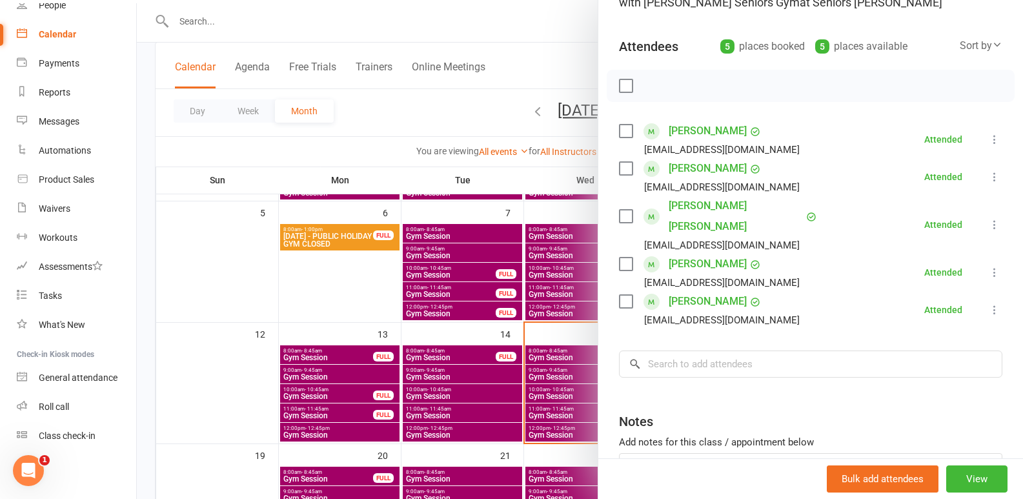
scroll to position [129, 0]
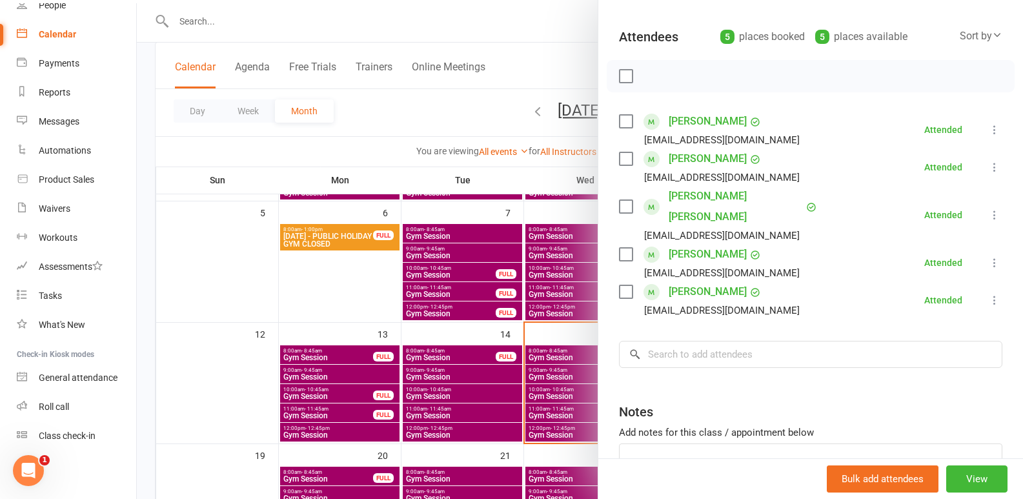
click at [520, 303] on div at bounding box center [580, 249] width 887 height 499
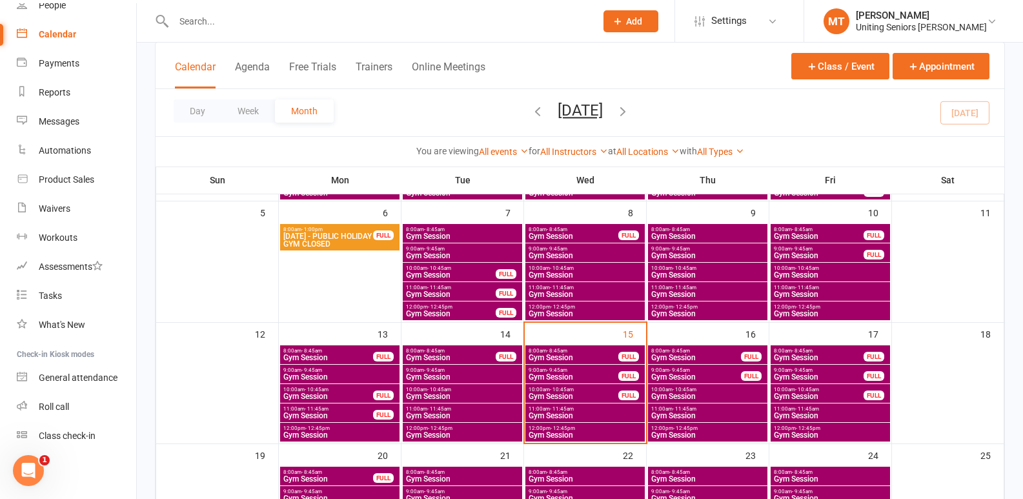
click at [575, 397] on span "Gym Session" at bounding box center [573, 397] width 91 height 8
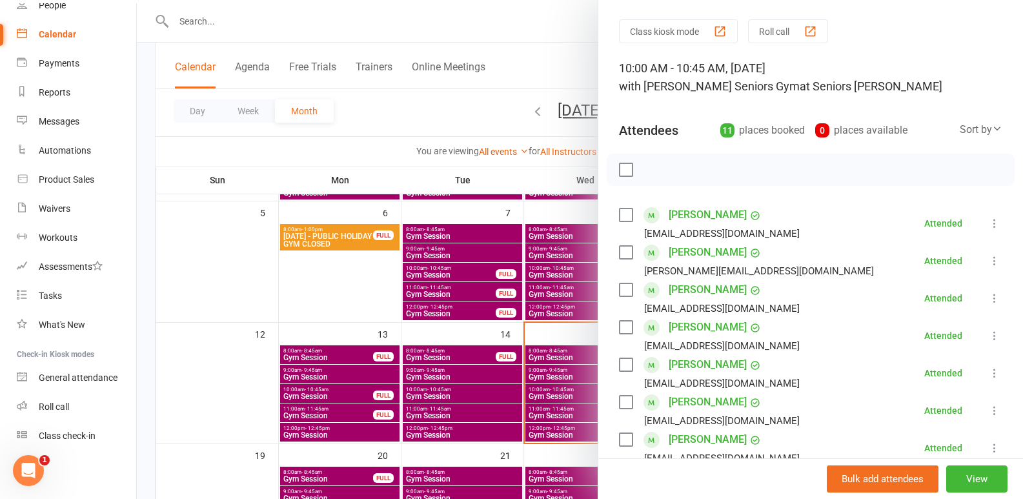
scroll to position [65, 0]
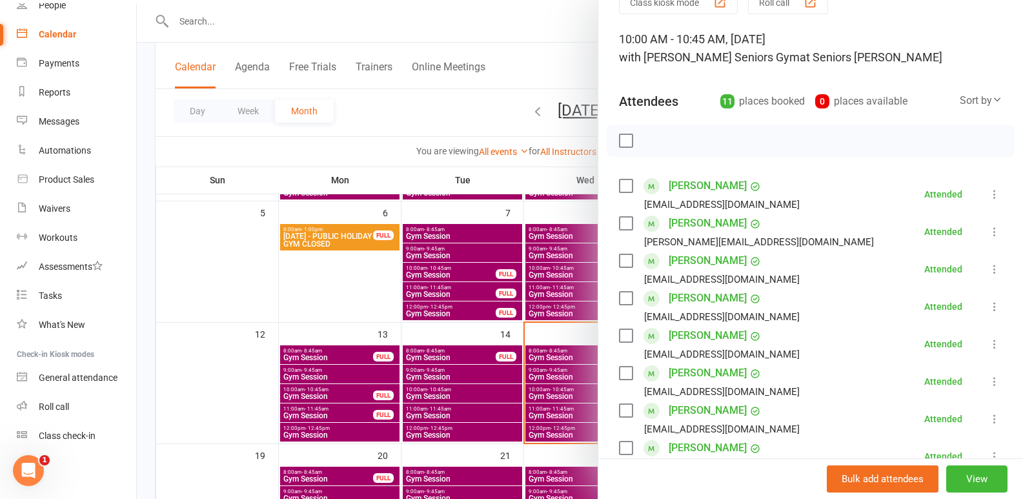
click at [697, 191] on link "[PERSON_NAME]" at bounding box center [708, 186] width 78 height 21
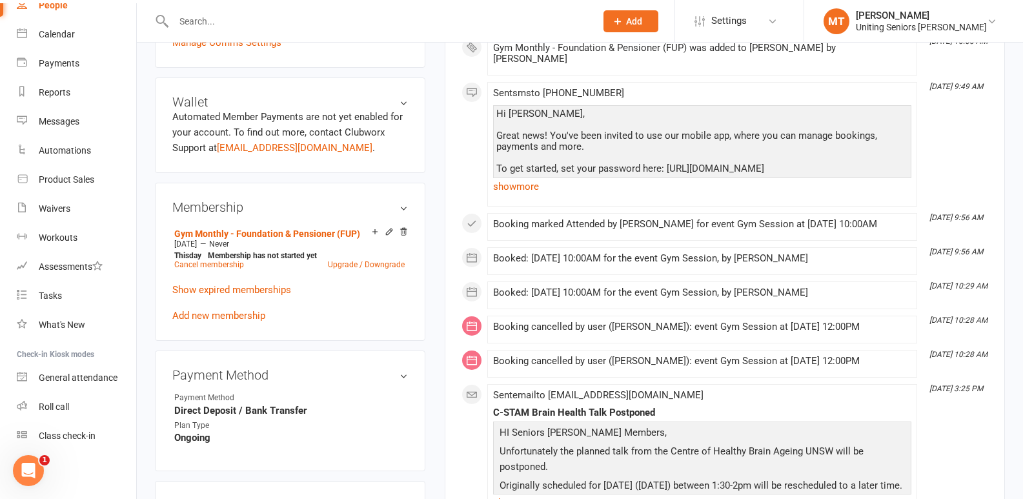
scroll to position [517, 0]
